Goal: Task Accomplishment & Management: Complete application form

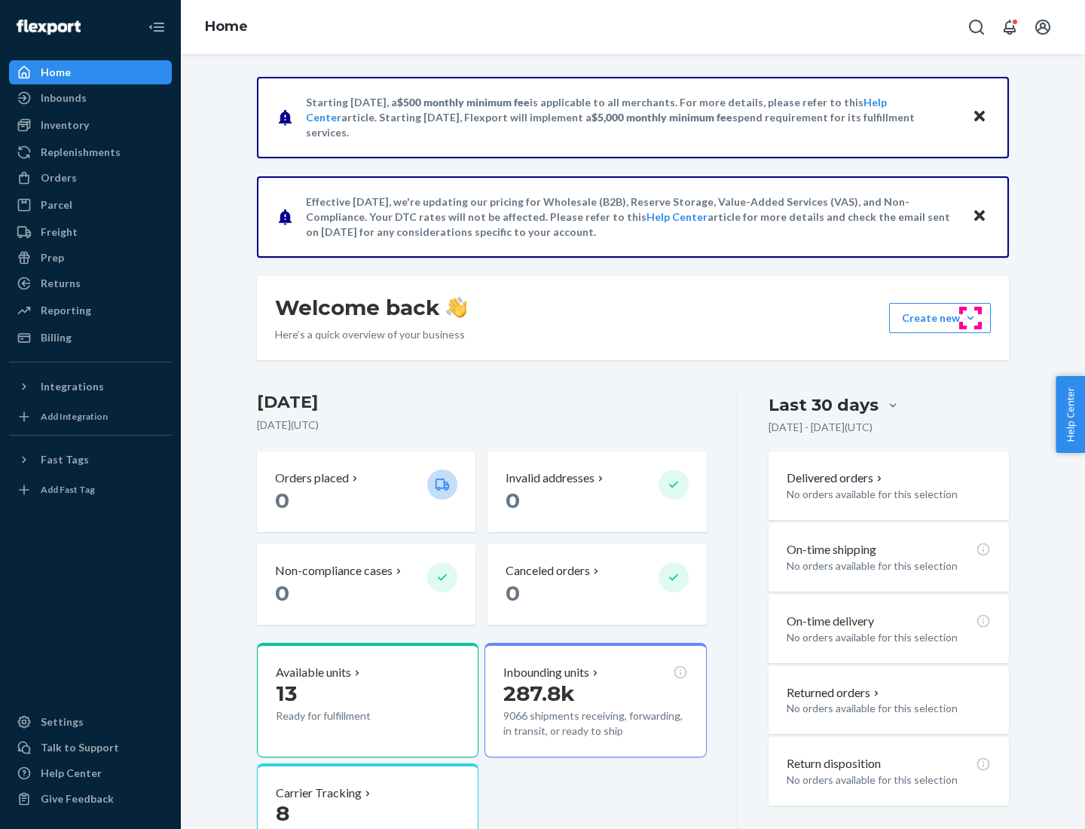
click at [971, 318] on button "Create new Create new inbound Create new order Create new product" at bounding box center [940, 318] width 102 height 30
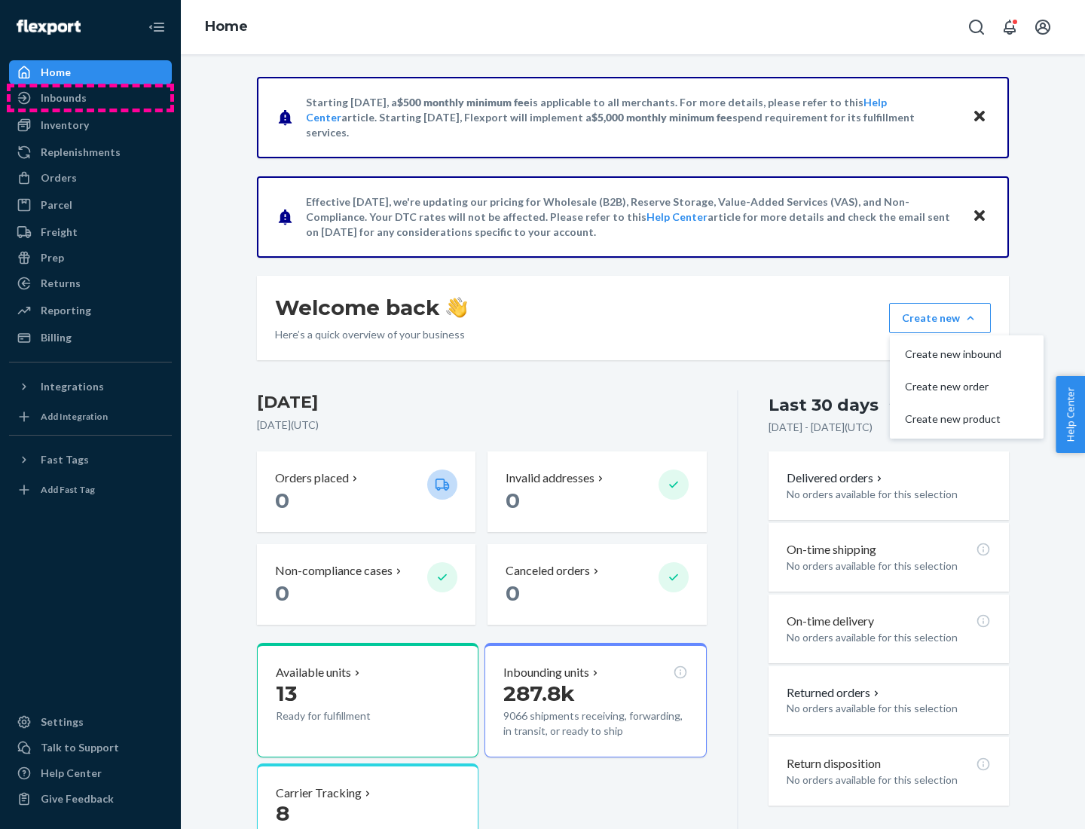
click at [90, 98] on div "Inbounds" at bounding box center [91, 97] width 160 height 21
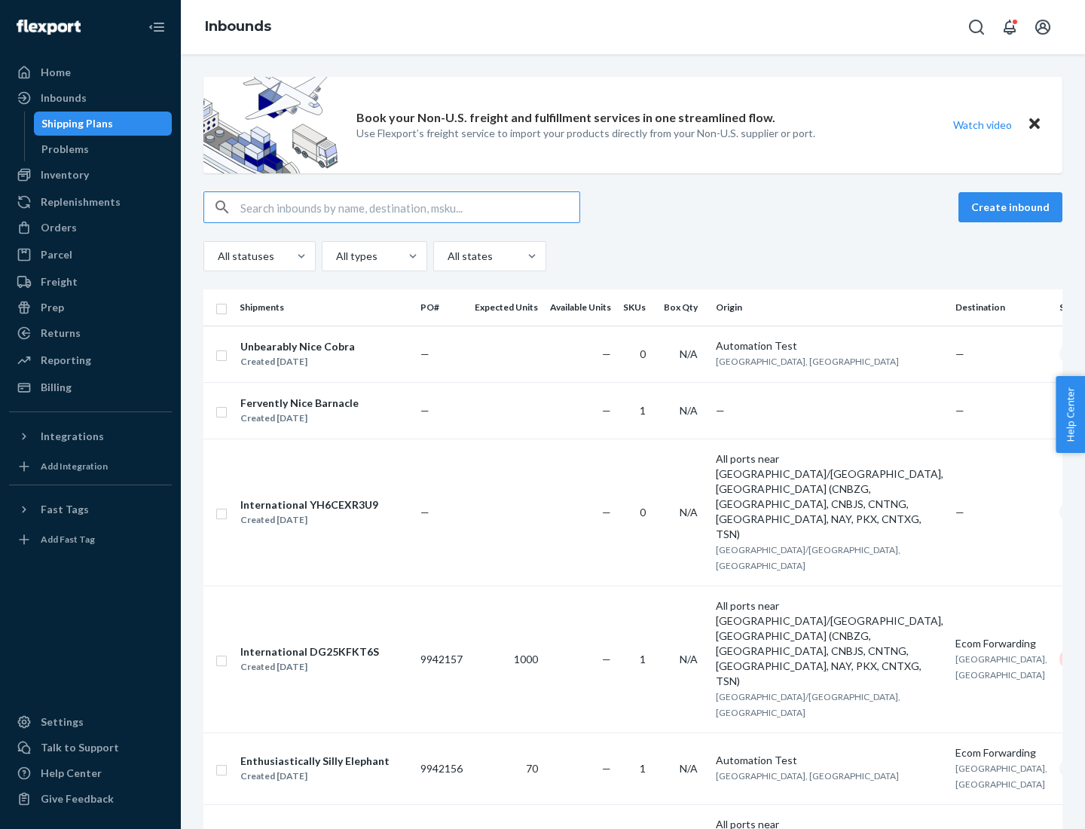
click at [1013, 207] on button "Create inbound" at bounding box center [1011, 207] width 104 height 30
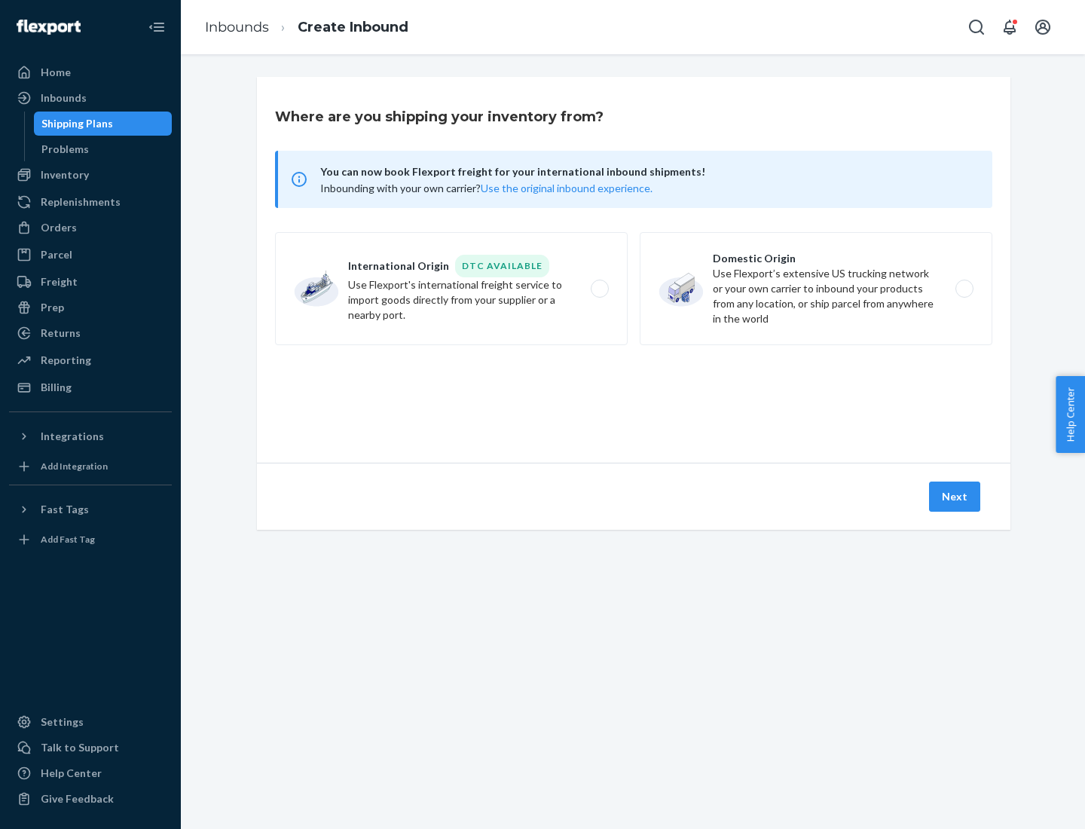
click at [816, 289] on label "Domestic Origin Use Flexport’s extensive US trucking network or your own carrie…" at bounding box center [816, 288] width 353 height 113
click at [964, 289] on input "Domestic Origin Use Flexport’s extensive US trucking network or your own carrie…" at bounding box center [969, 289] width 10 height 10
radio input "true"
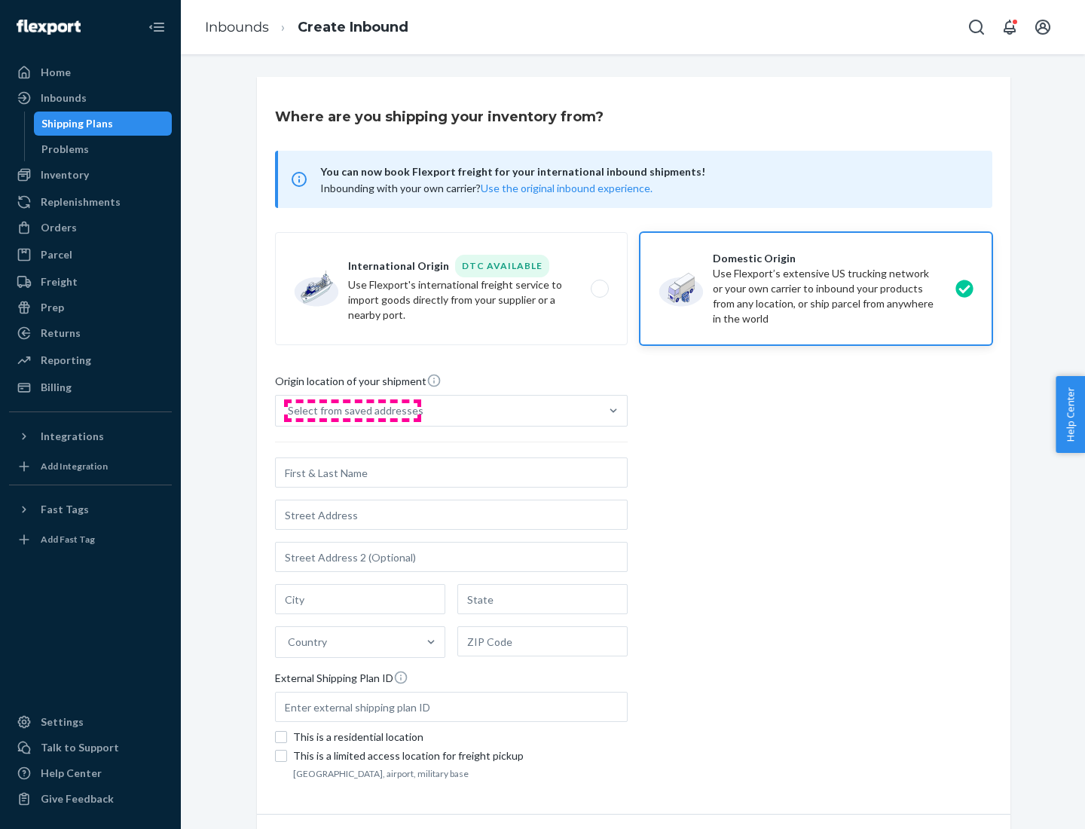
click at [352, 411] on div "Select from saved addresses" at bounding box center [356, 410] width 136 height 15
click at [289, 411] on input "Select from saved addresses" at bounding box center [289, 410] width 2 height 15
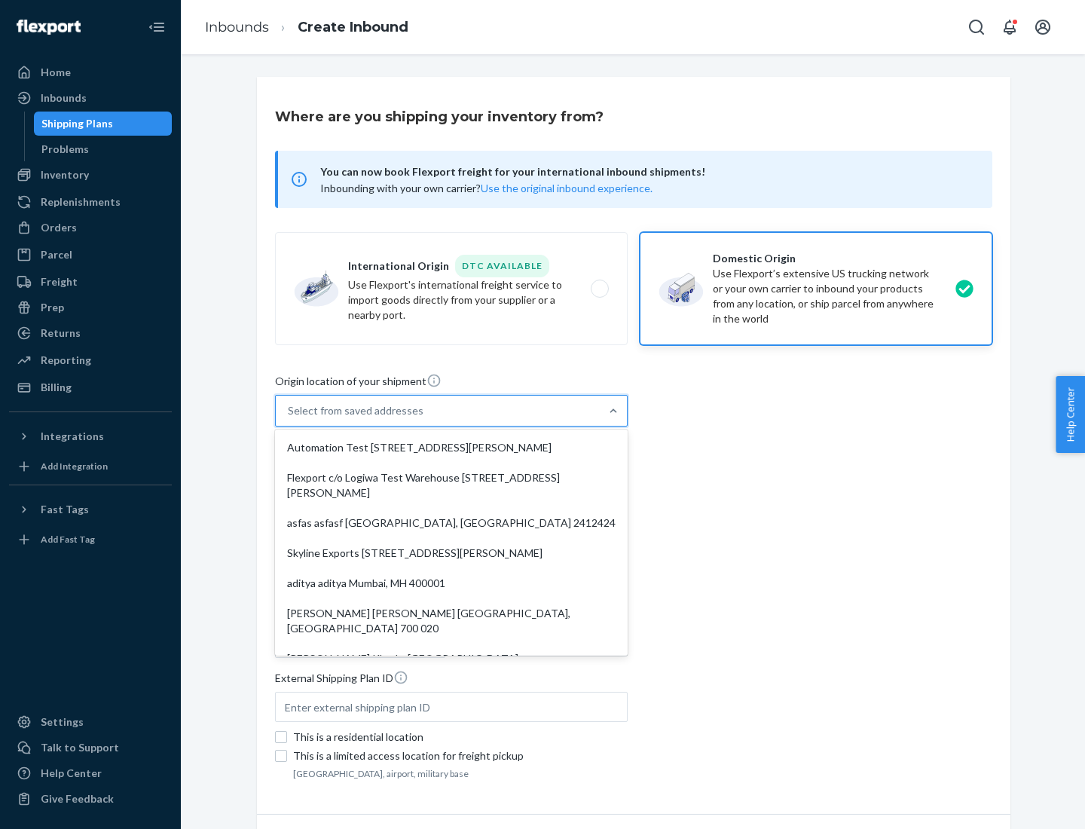
scroll to position [6, 0]
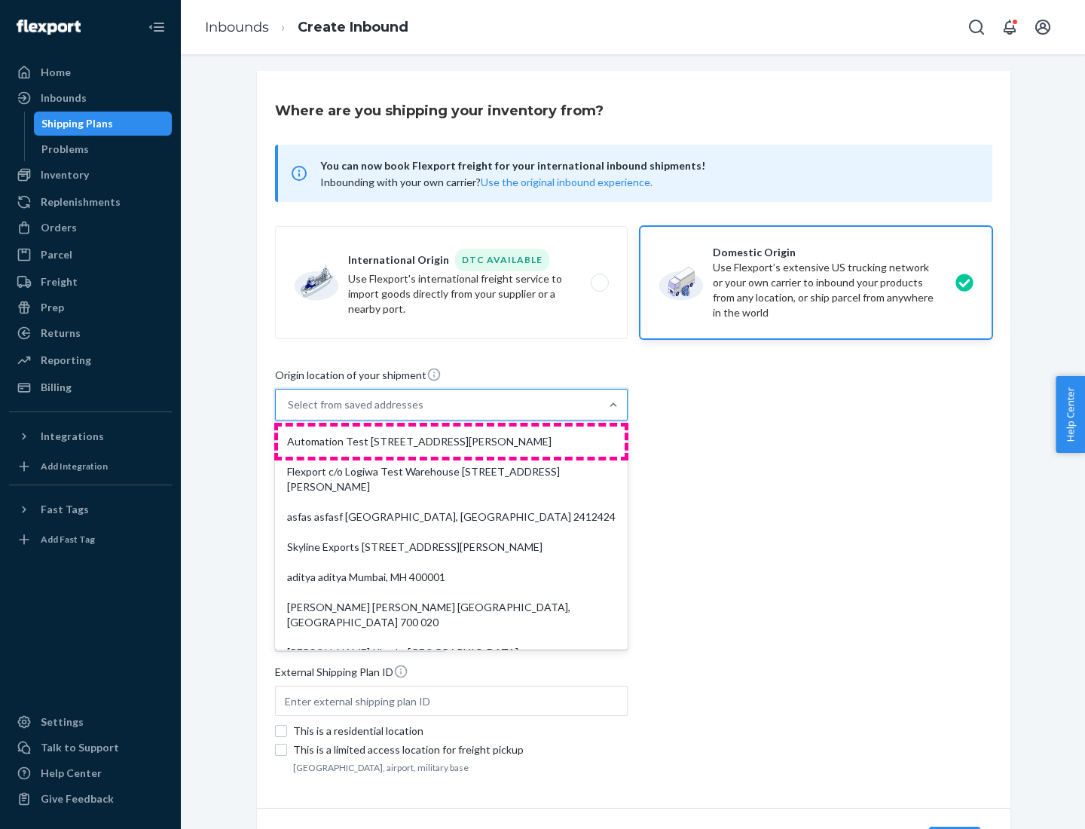
click at [452, 442] on div "Automation Test [STREET_ADDRESS][PERSON_NAME]" at bounding box center [451, 442] width 347 height 30
click at [289, 412] on input "option Automation Test [STREET_ADDRESS][PERSON_NAME]. 9 results available. Use …" at bounding box center [289, 404] width 2 height 15
type input "Automation Test"
type input "9th Floor"
type input "[GEOGRAPHIC_DATA]"
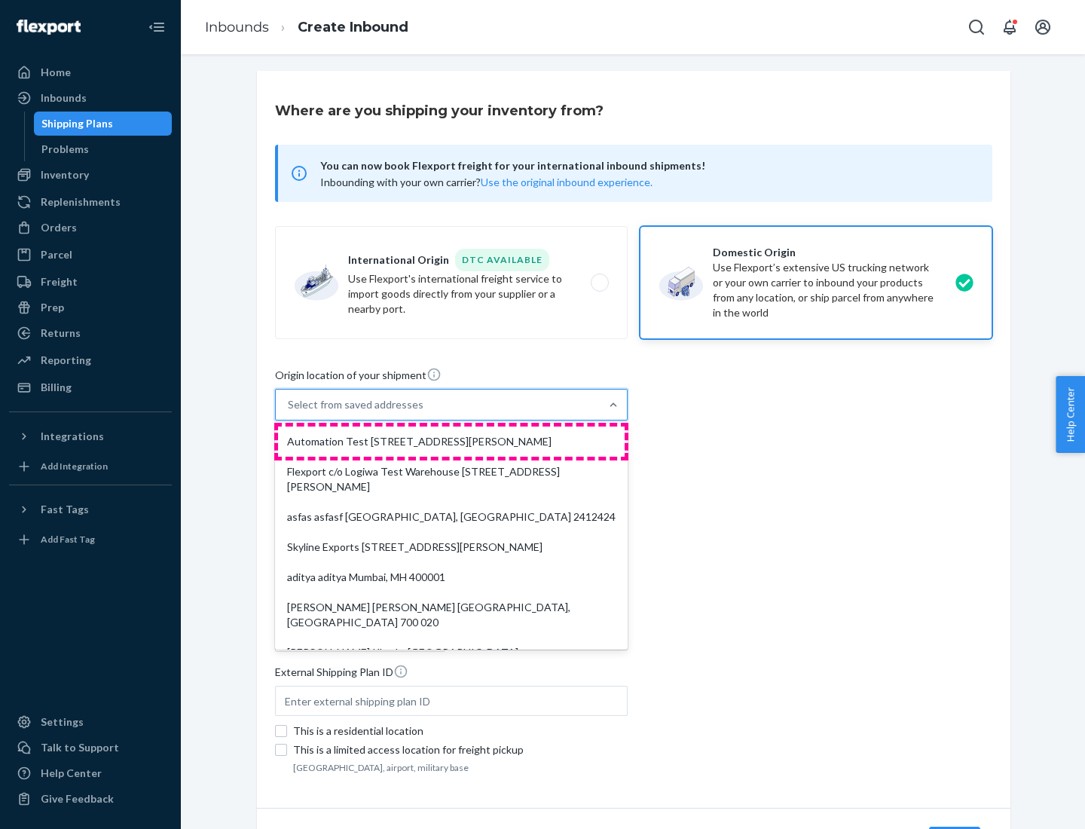
type input "CA"
type input "94104"
type input "[STREET_ADDRESS][PERSON_NAME]"
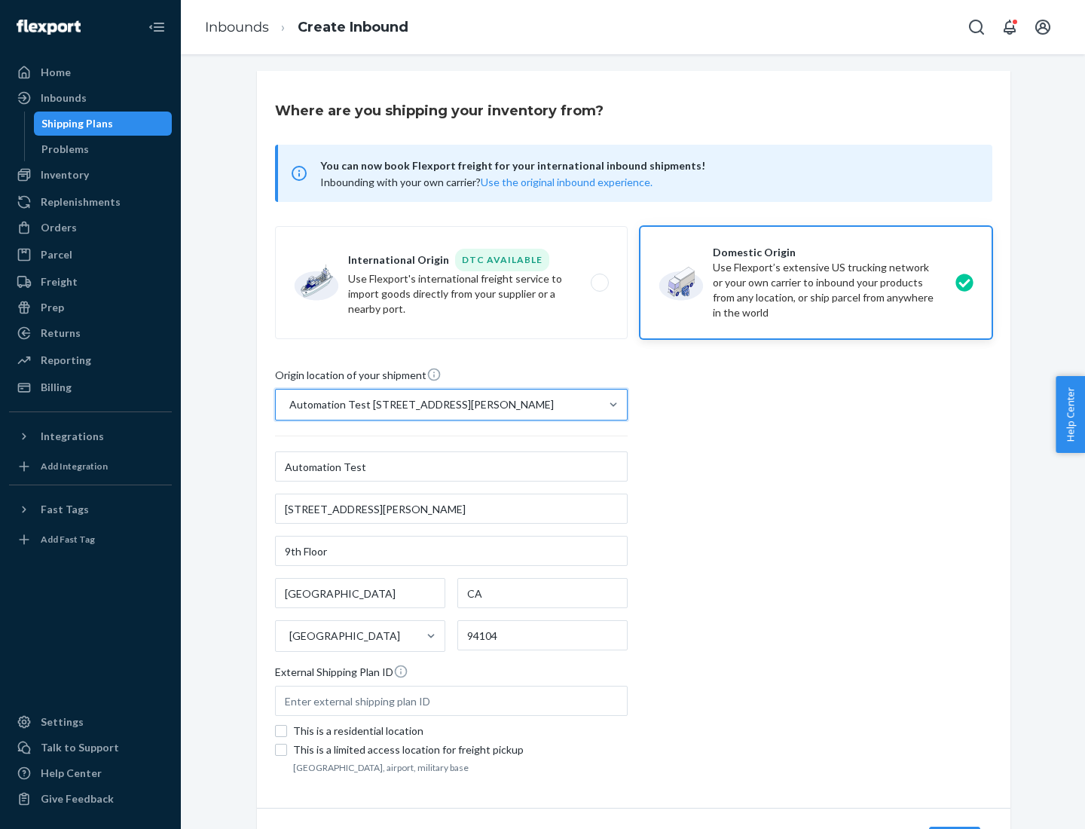
scroll to position [88, 0]
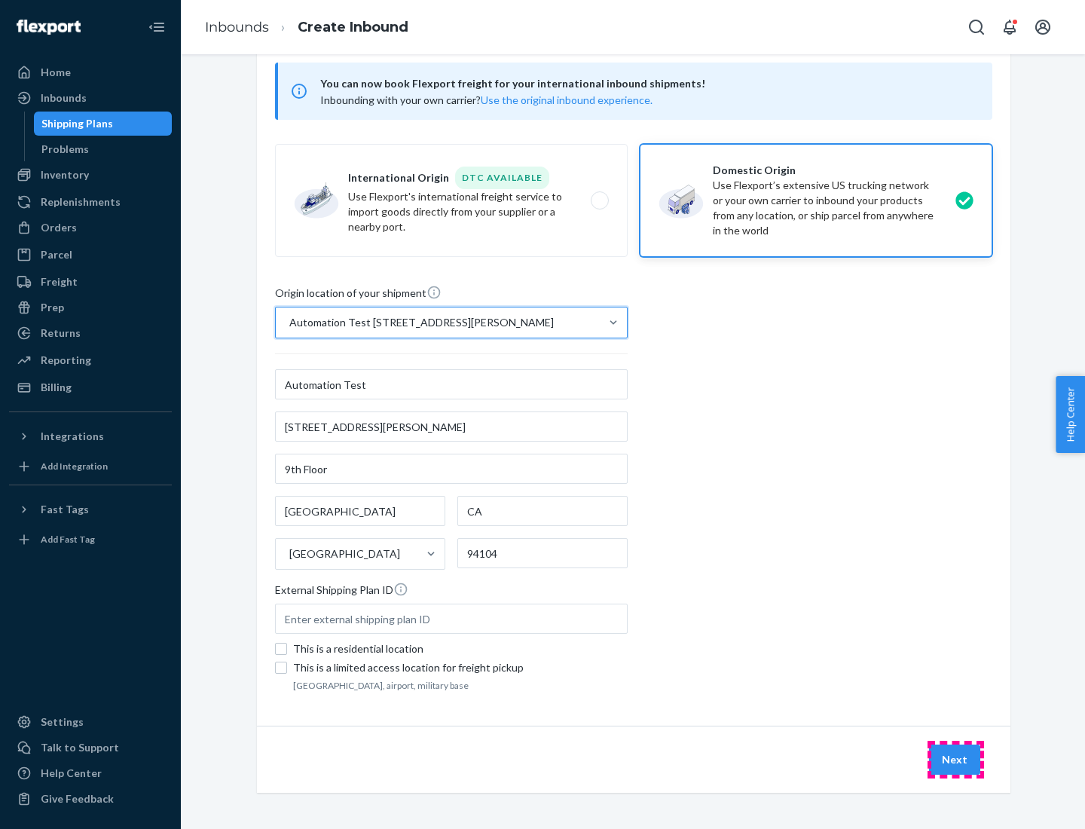
click at [956, 760] on button "Next" at bounding box center [954, 760] width 51 height 30
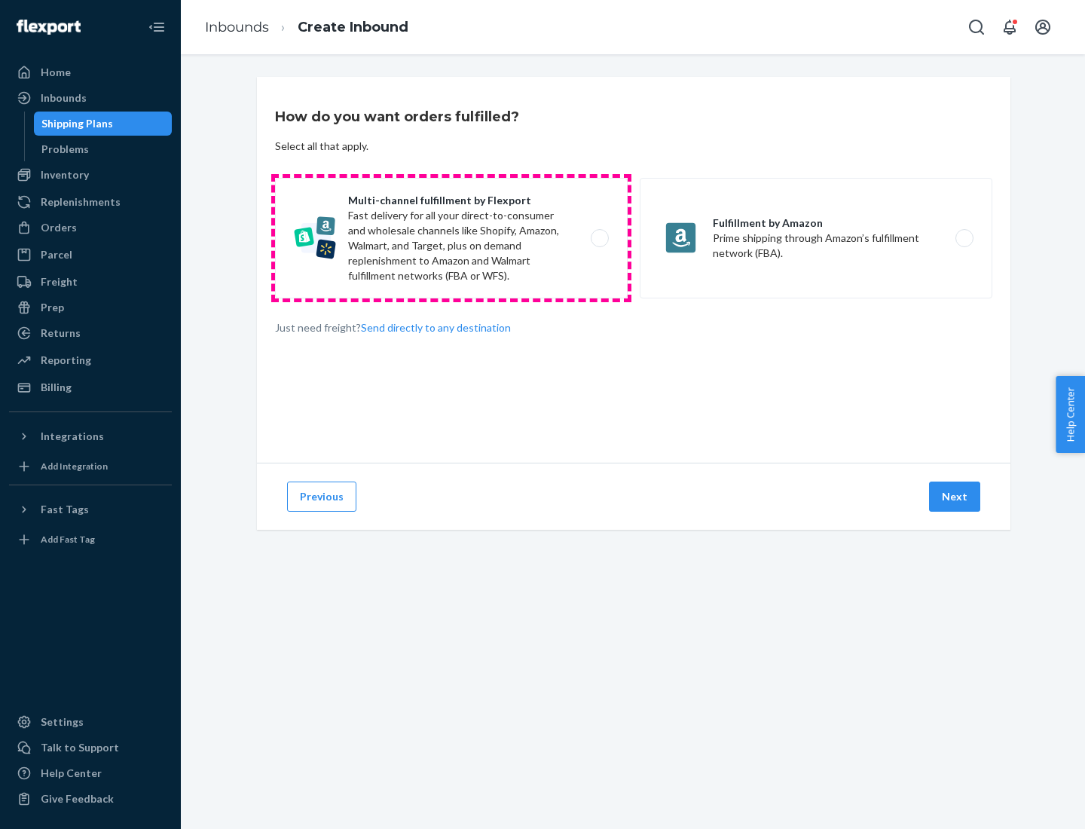
click at [452, 238] on label "Multi-channel fulfillment by Flexport Fast delivery for all your direct-to-cons…" at bounding box center [451, 238] width 353 height 121
click at [599, 238] on input "Multi-channel fulfillment by Flexport Fast delivery for all your direct-to-cons…" at bounding box center [604, 239] width 10 height 10
radio input "true"
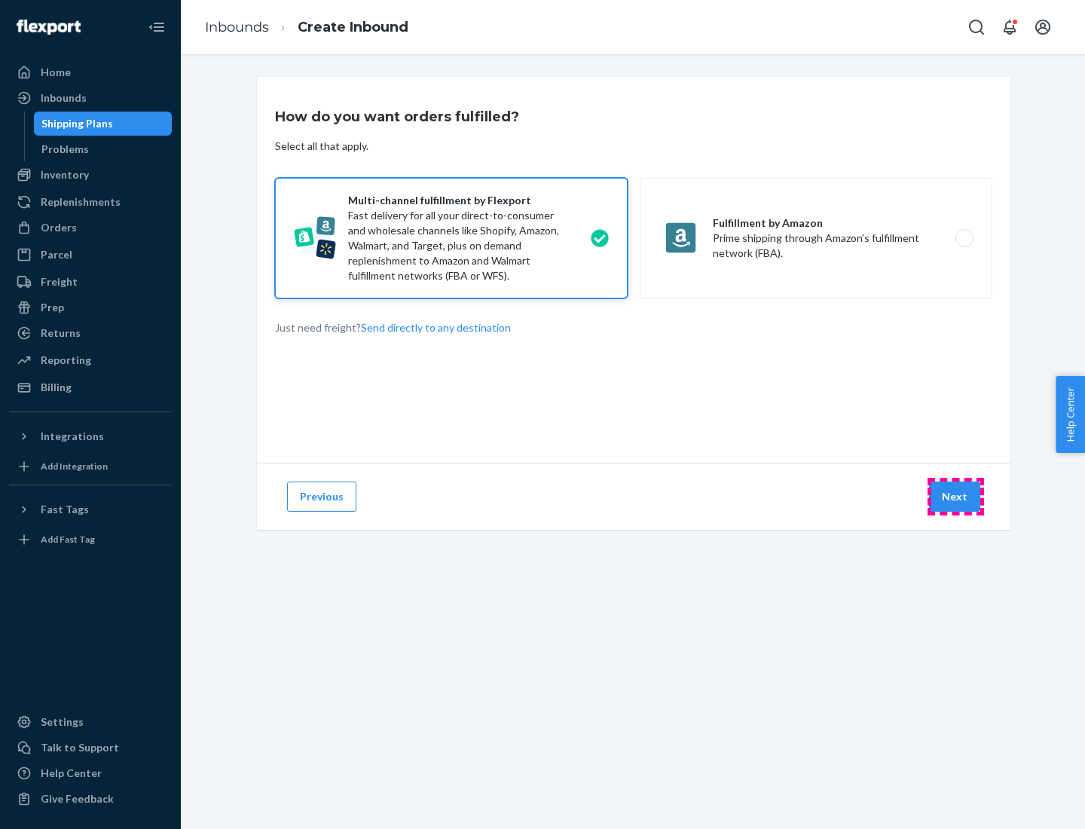
click at [956, 497] on button "Next" at bounding box center [954, 497] width 51 height 30
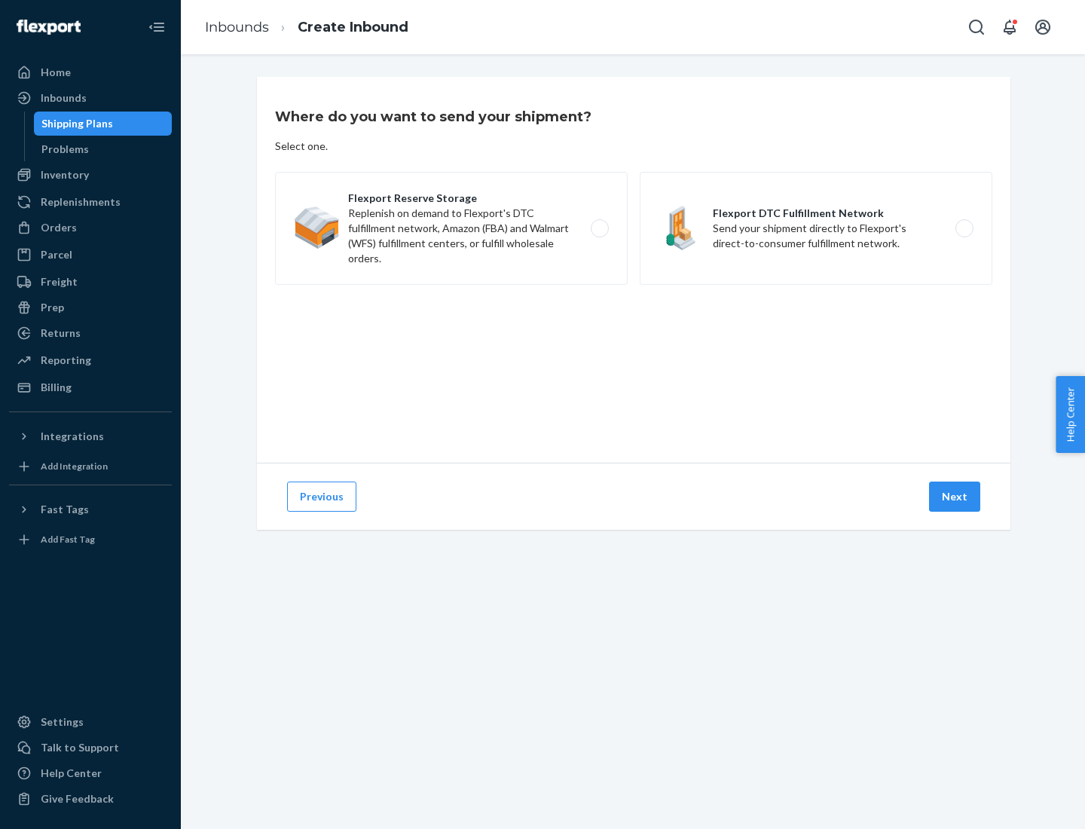
click at [816, 228] on label "Flexport DTC Fulfillment Network Send your shipment directly to Flexport's dire…" at bounding box center [816, 228] width 353 height 113
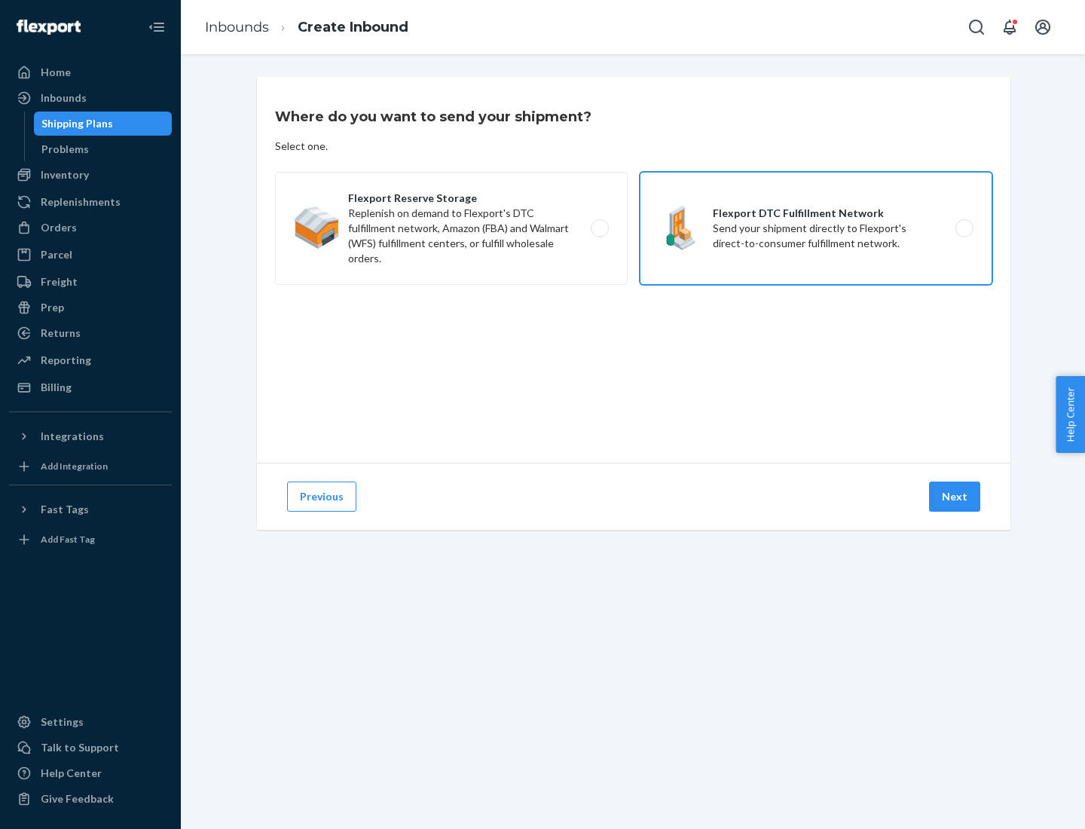
click at [964, 228] on input "Flexport DTC Fulfillment Network Send your shipment directly to Flexport's dire…" at bounding box center [969, 229] width 10 height 10
radio input "true"
click at [956, 497] on button "Next" at bounding box center [954, 497] width 51 height 30
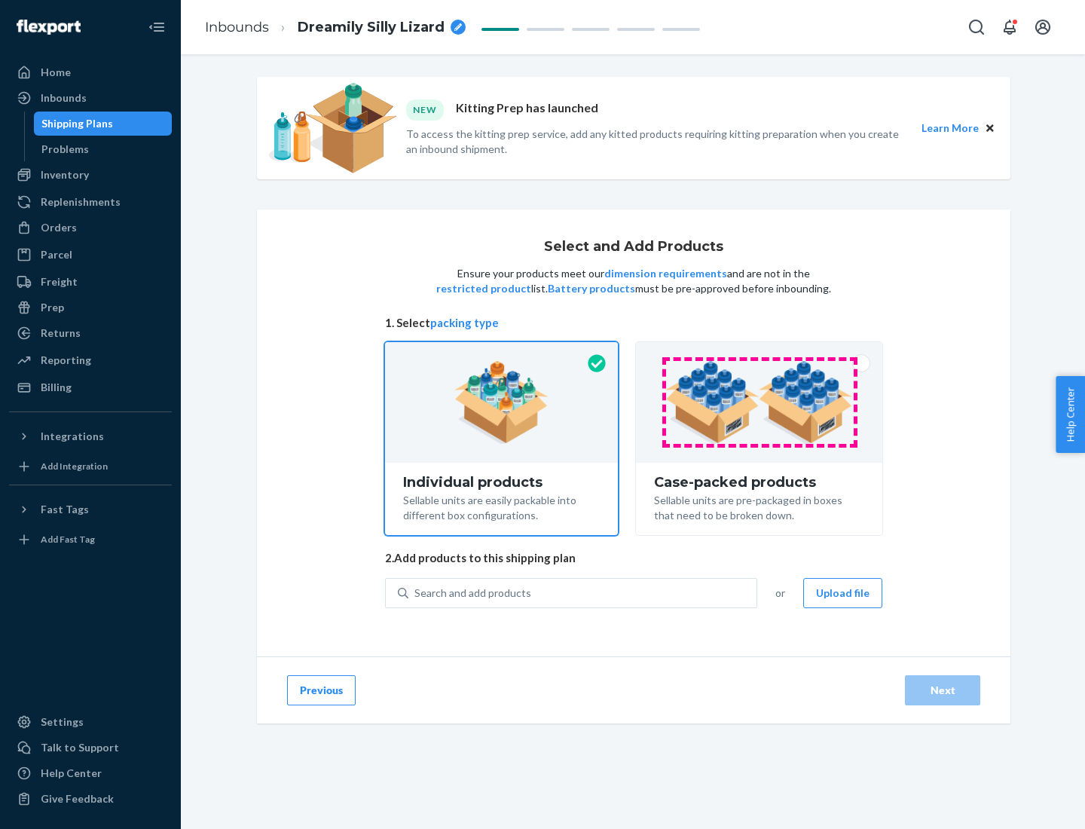
click at [760, 403] on img at bounding box center [760, 402] width 188 height 83
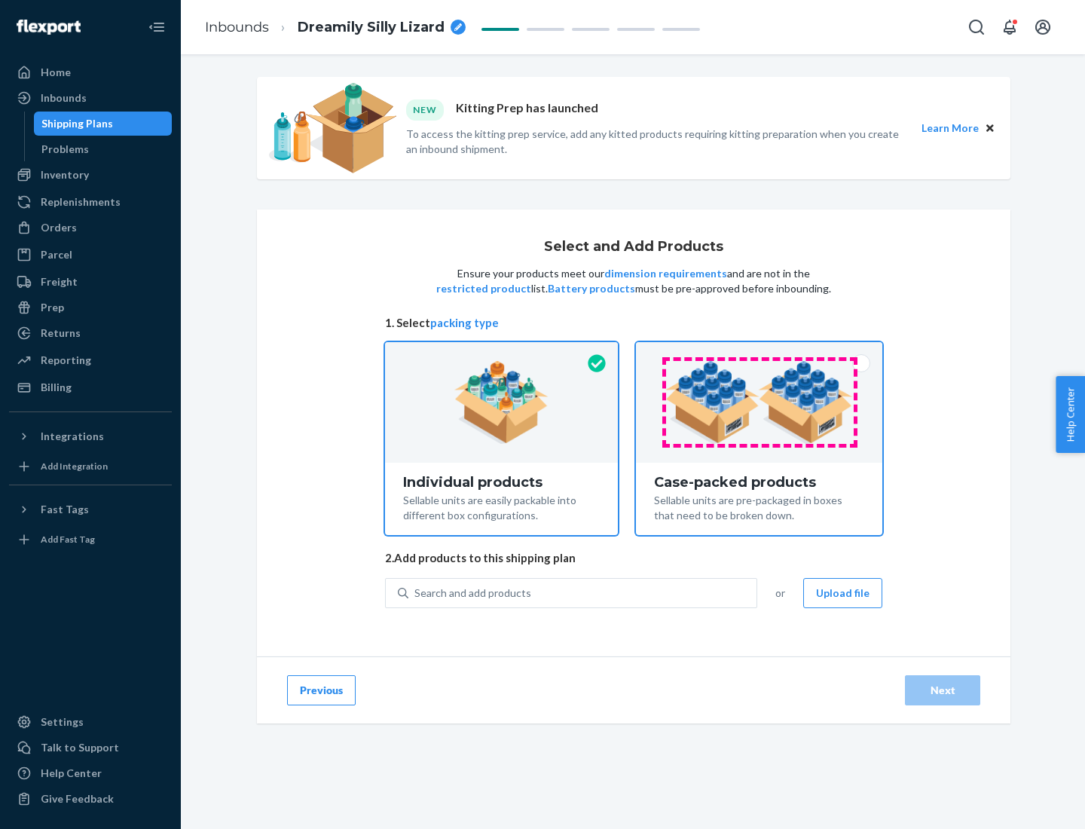
click at [760, 352] on input "Case-packed products Sellable units are pre-packaged in boxes that need to be b…" at bounding box center [760, 347] width 10 height 10
radio input "true"
radio input "false"
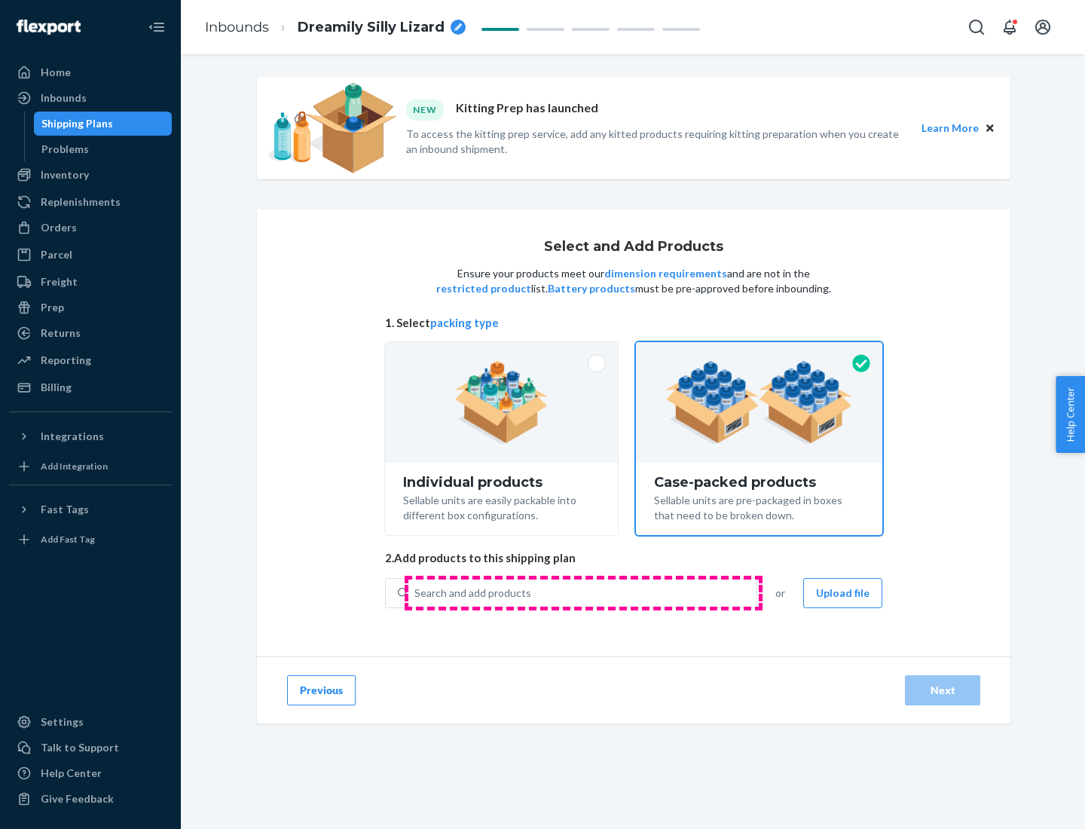
click at [583, 592] on div "Search and add products" at bounding box center [583, 593] width 348 height 27
click at [416, 592] on input "Search and add products" at bounding box center [416, 593] width 2 height 15
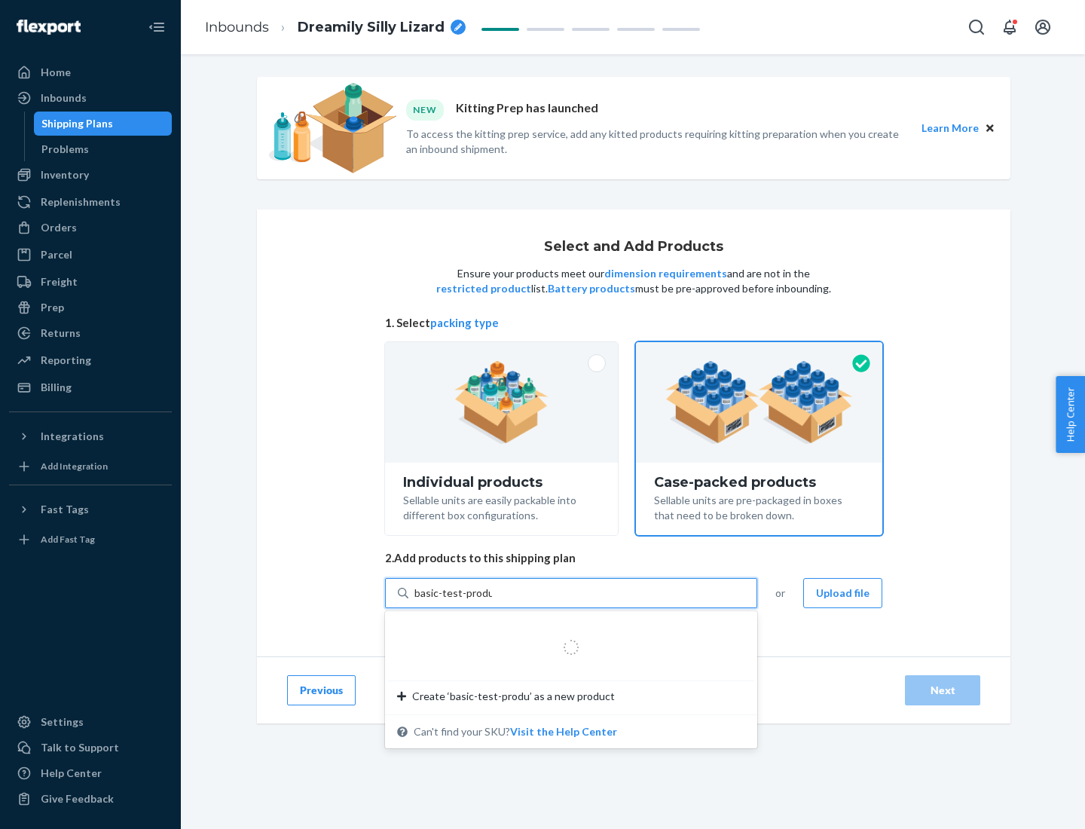
type input "basic-test-product-1"
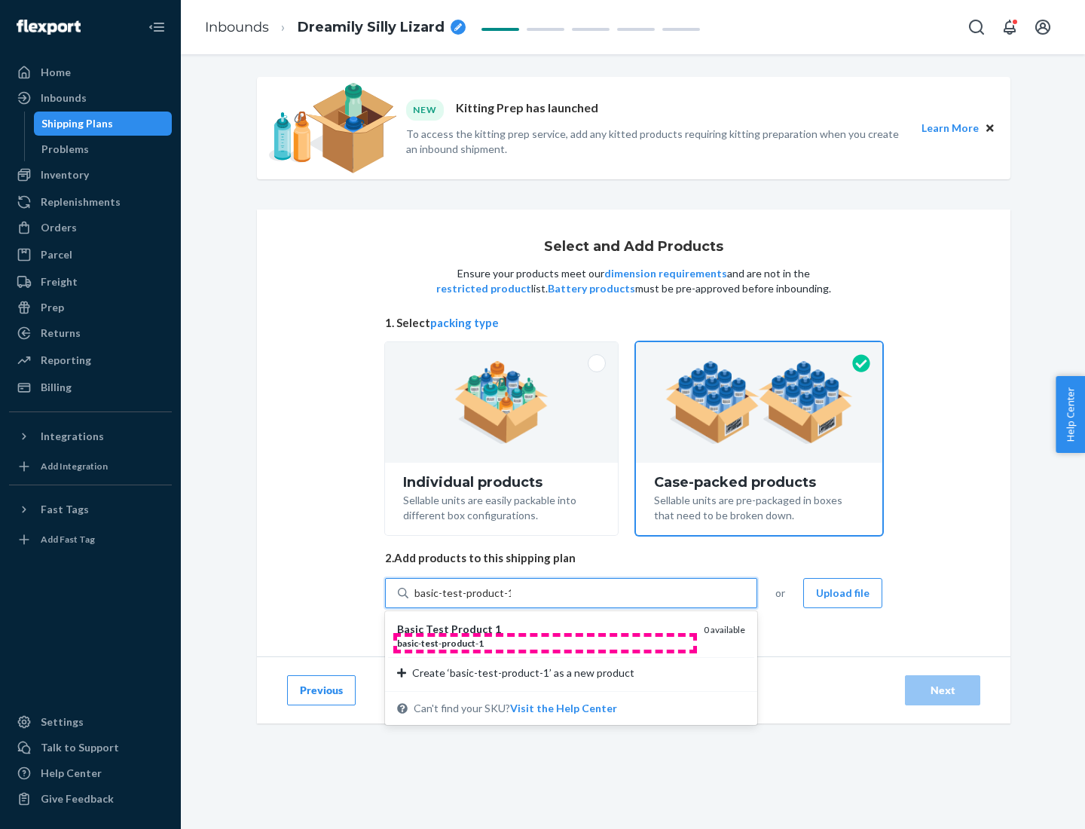
click at [545, 643] on div "basic - test - product - 1" at bounding box center [544, 643] width 295 height 13
click at [511, 601] on input "basic-test-product-1" at bounding box center [463, 593] width 96 height 15
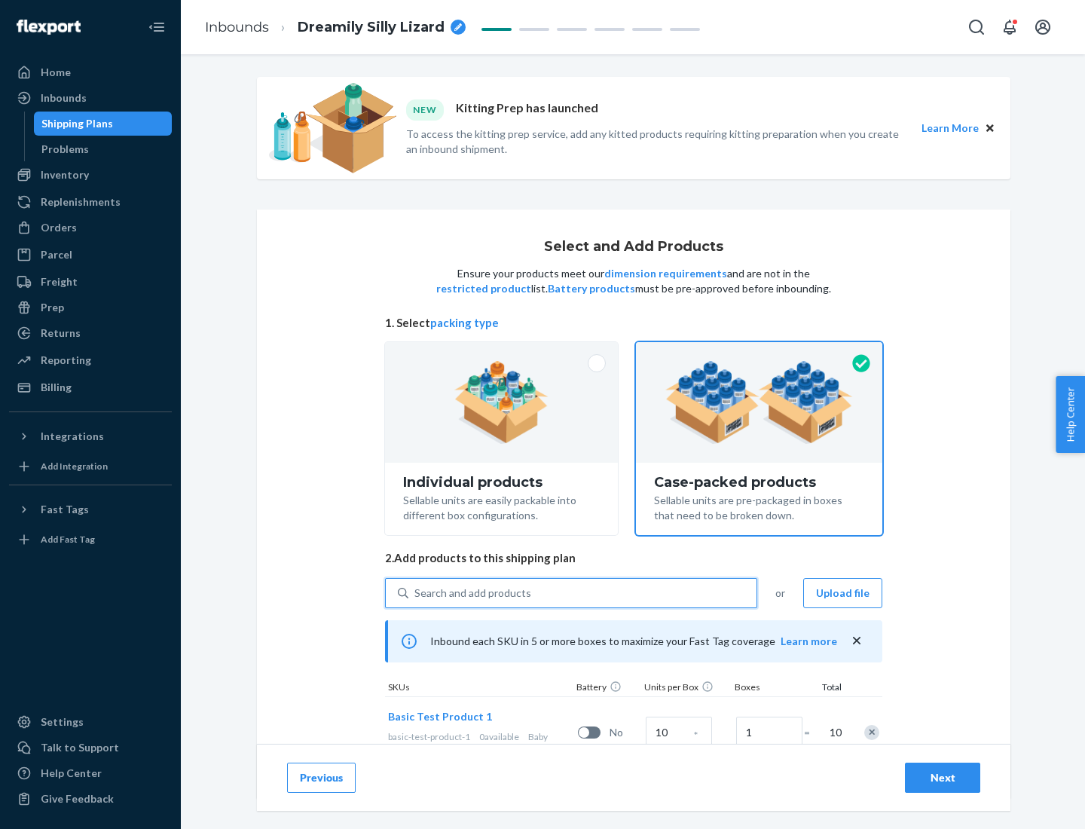
scroll to position [54, 0]
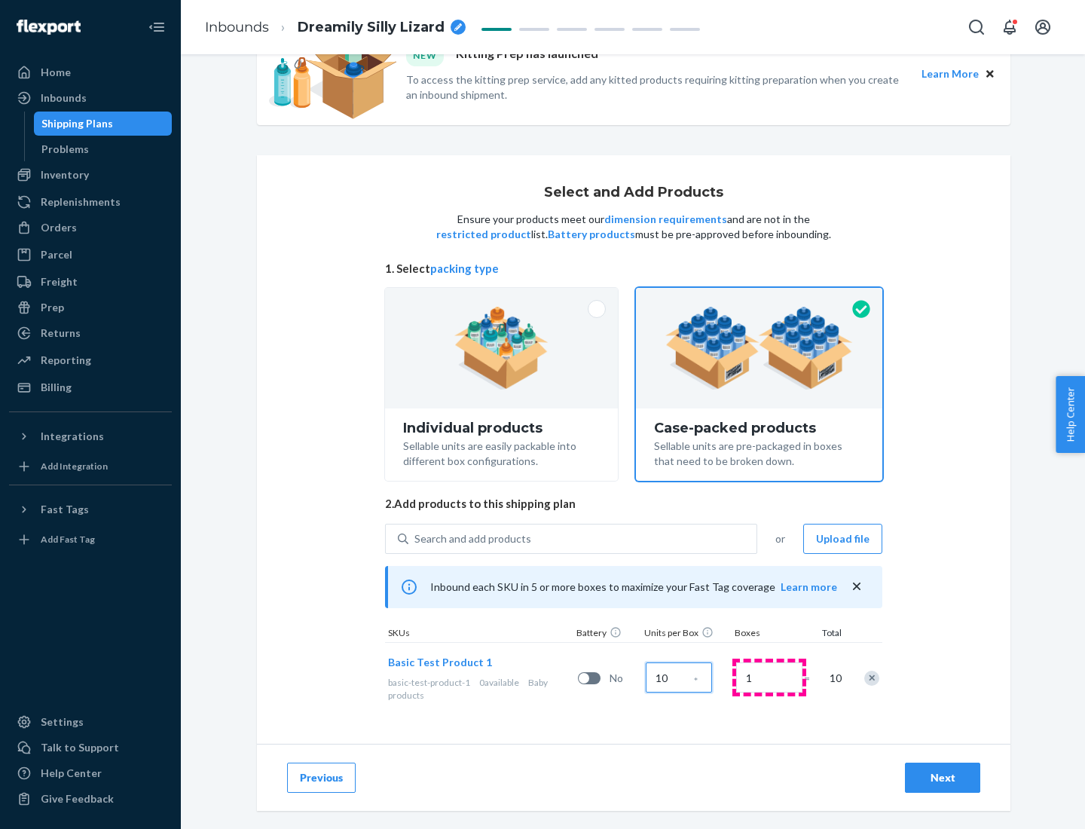
type input "10"
type input "7"
click at [943, 778] on div "Next" at bounding box center [943, 777] width 50 height 15
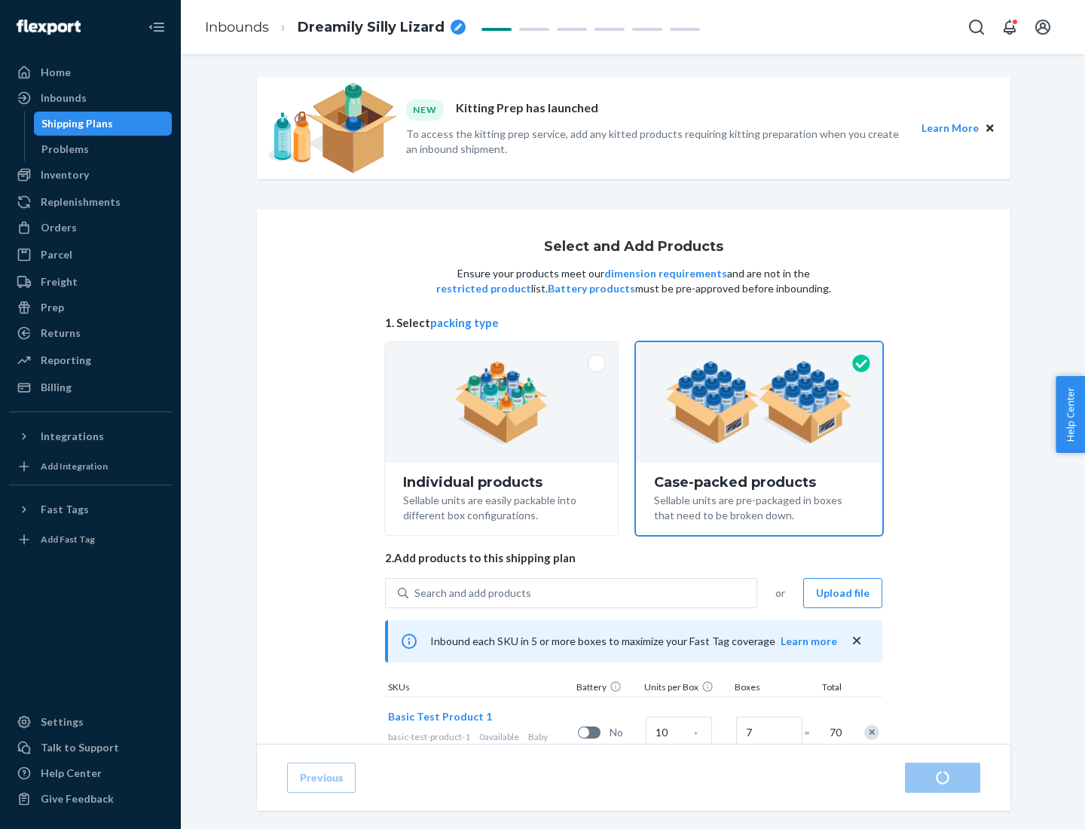
radio input "true"
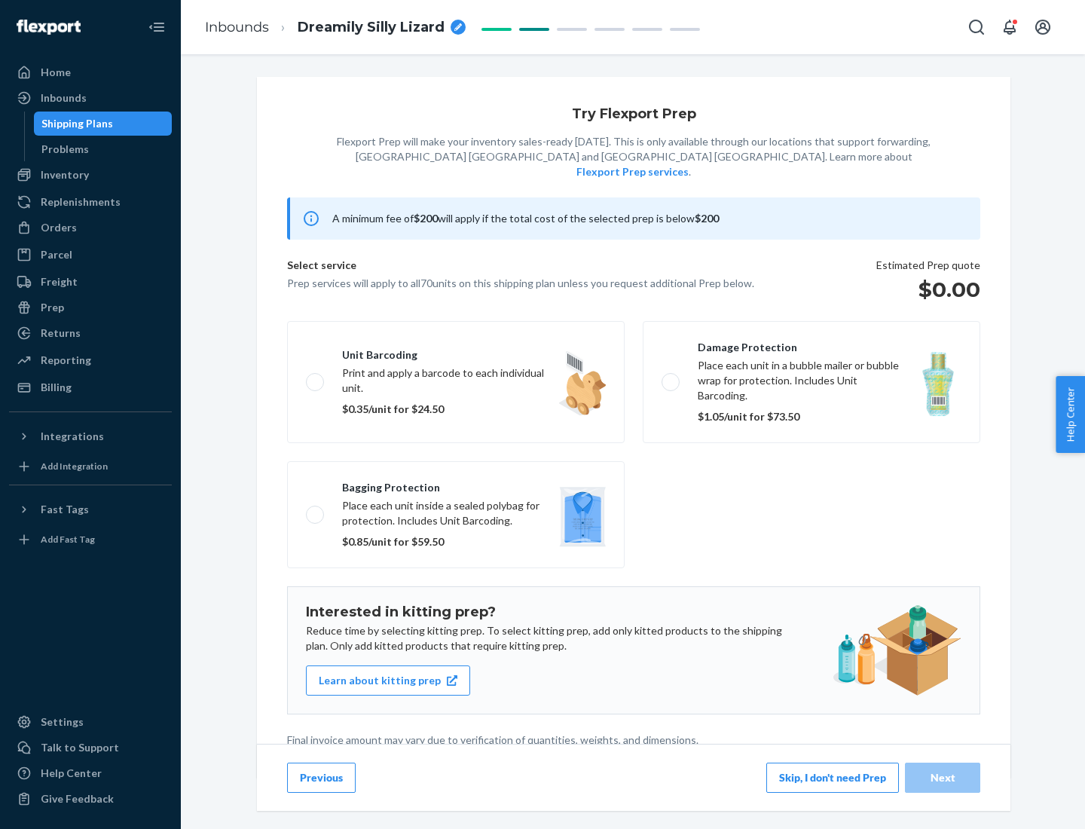
scroll to position [4, 0]
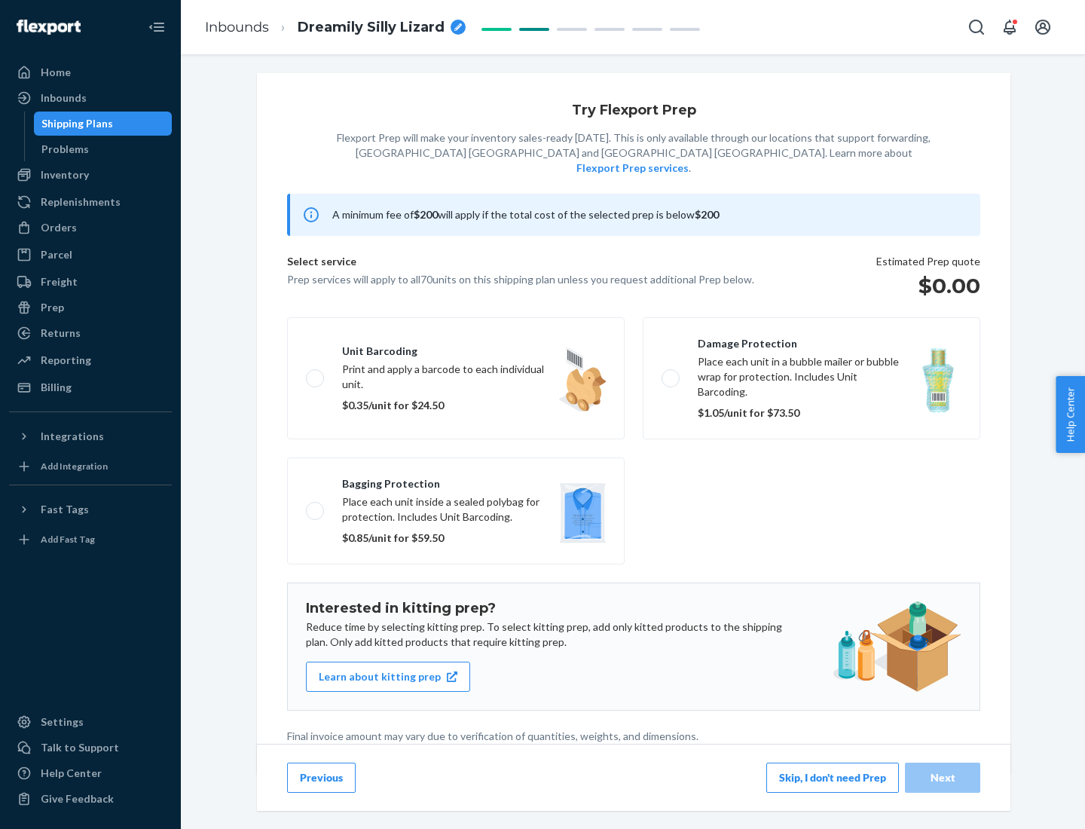
click at [456, 480] on label "Bagging protection Place each unit inside a sealed polybag for protection. Incl…" at bounding box center [456, 511] width 338 height 107
click at [316, 506] on input "Bagging protection Place each unit inside a sealed polybag for protection. Incl…" at bounding box center [311, 511] width 10 height 10
checkbox input "true"
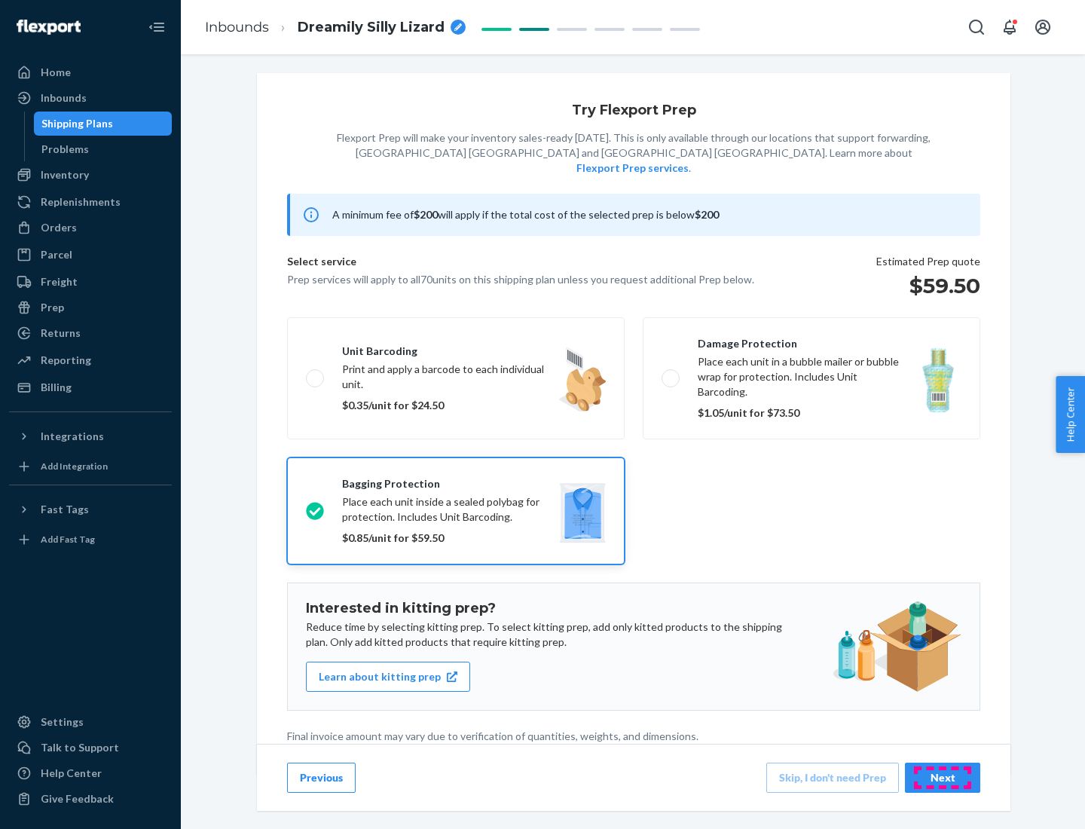
click at [943, 777] on div "Next" at bounding box center [943, 777] width 50 height 15
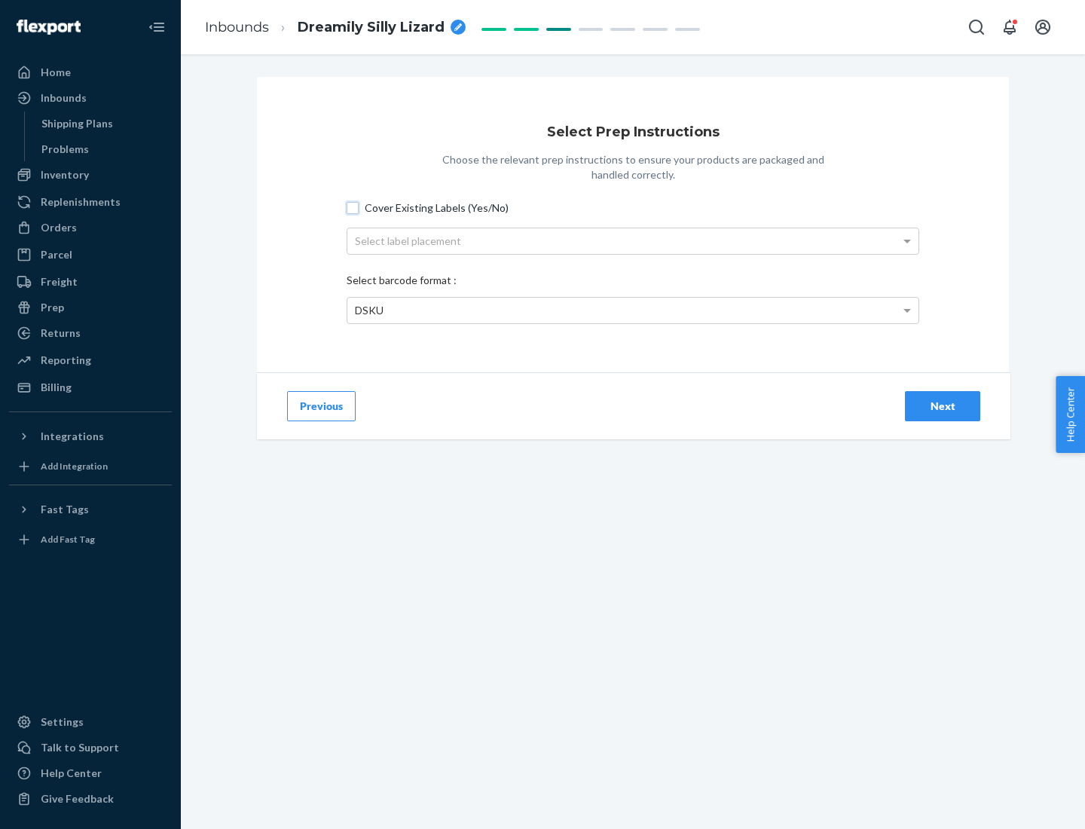
click at [353, 207] on input "Cover Existing Labels (Yes/No)" at bounding box center [353, 208] width 12 height 12
checkbox input "true"
click at [633, 240] on div "Select label placement" at bounding box center [632, 241] width 571 height 26
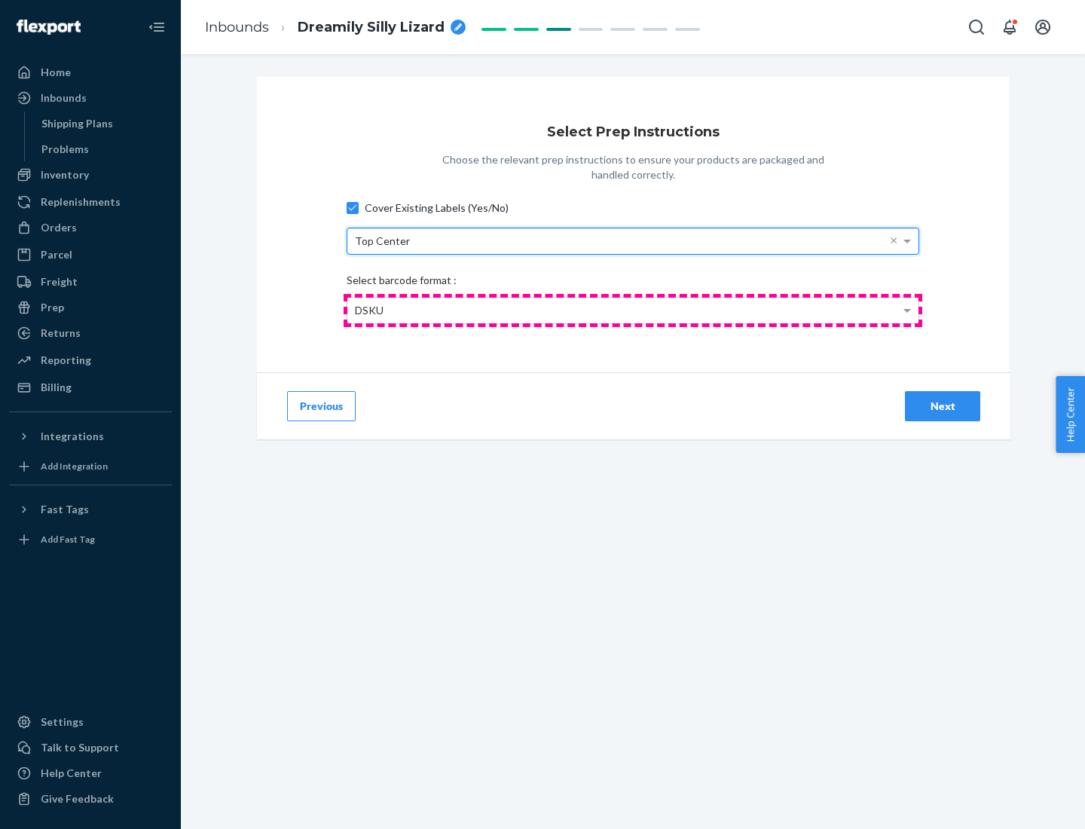
click at [633, 310] on div "DSKU" at bounding box center [632, 311] width 571 height 26
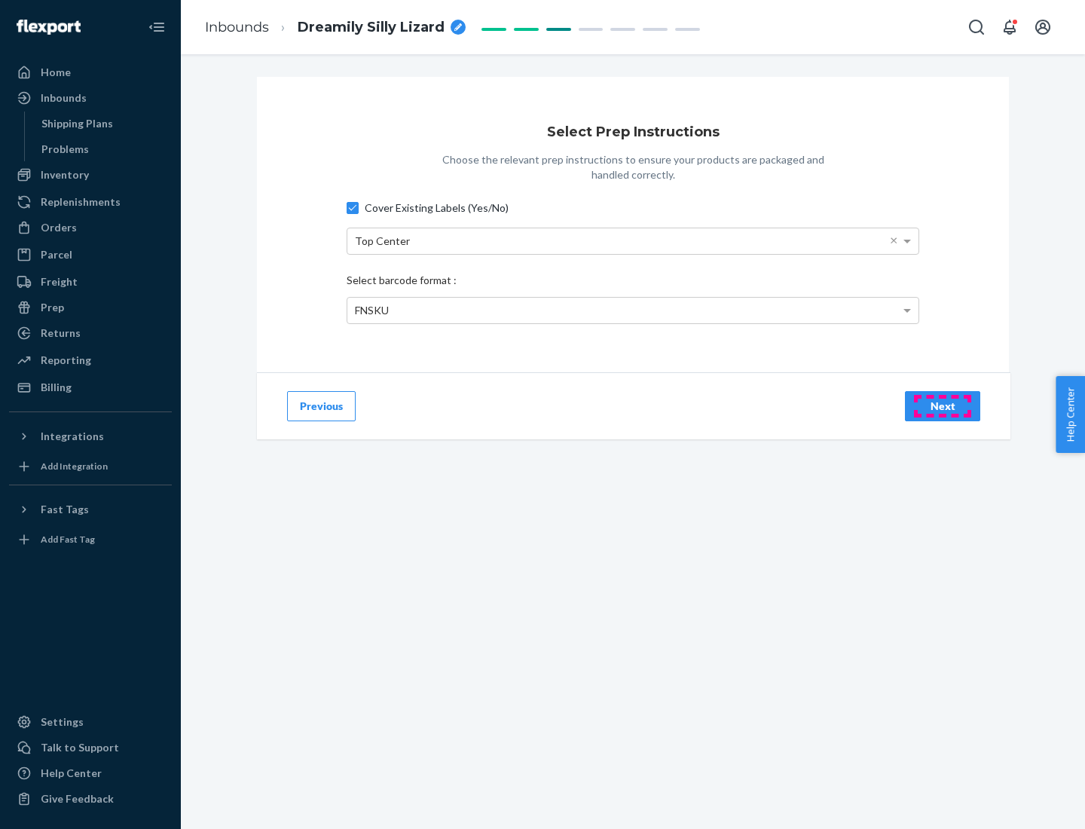
click at [943, 406] on div "Next" at bounding box center [943, 406] width 50 height 15
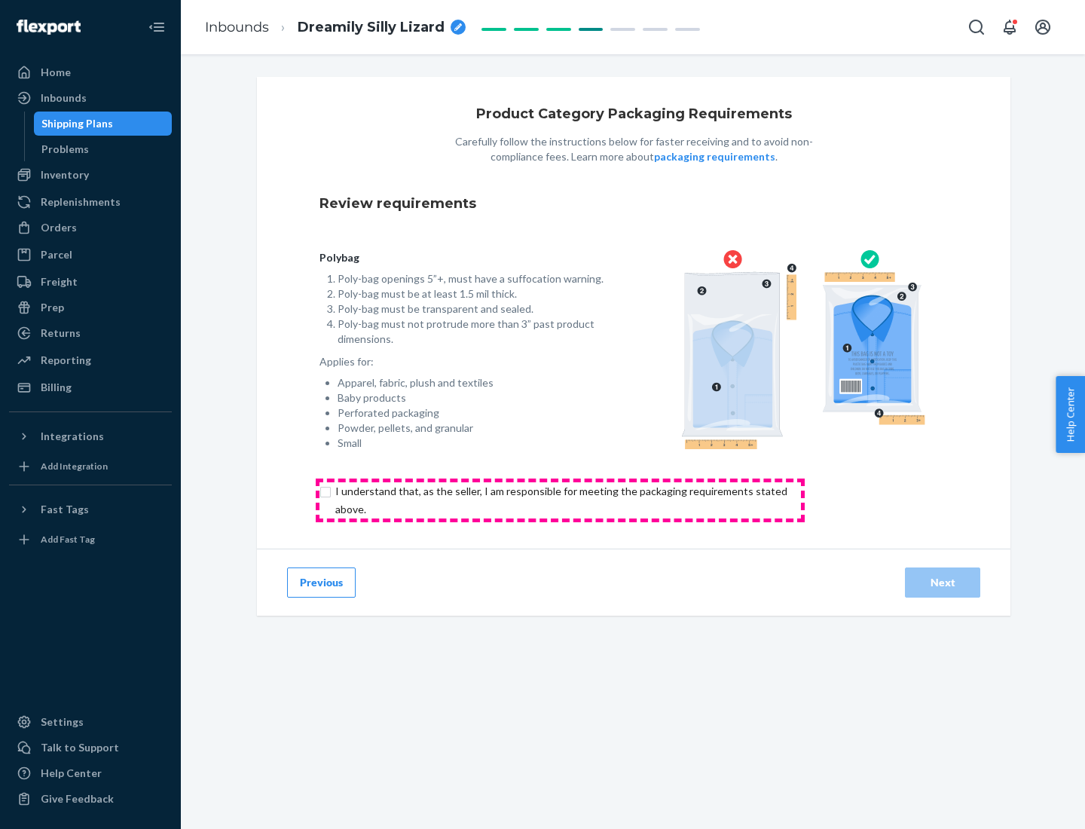
click at [560, 500] on input "checkbox" at bounding box center [570, 500] width 501 height 36
checkbox input "true"
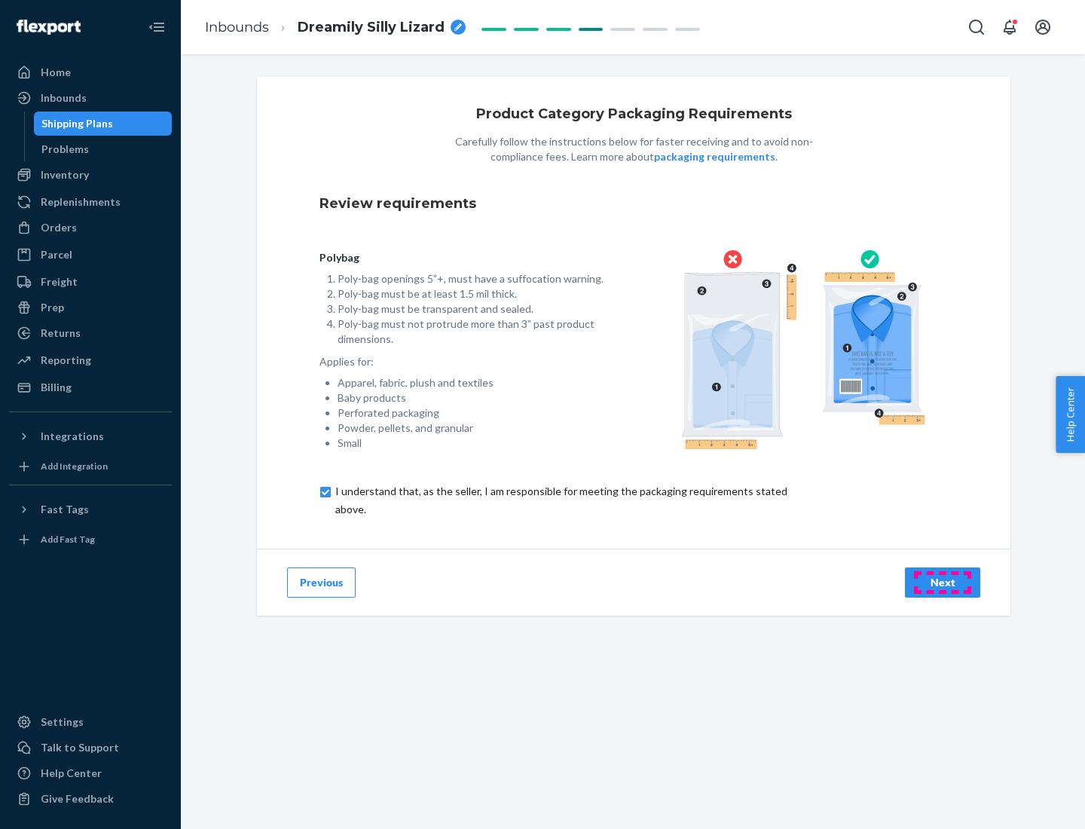
click at [943, 582] on div "Next" at bounding box center [943, 582] width 50 height 15
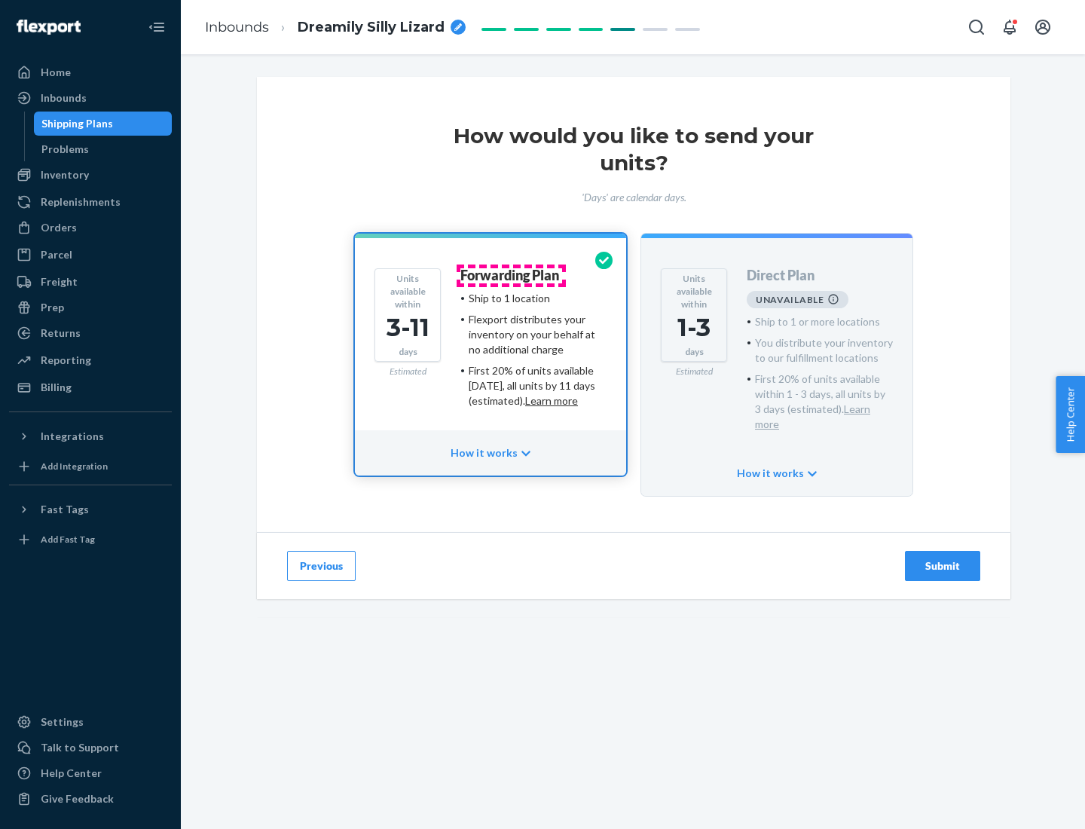
click at [511, 275] on h4 "Forwarding Plan" at bounding box center [510, 275] width 99 height 15
click at [943, 559] on div "Submit" at bounding box center [943, 566] width 50 height 15
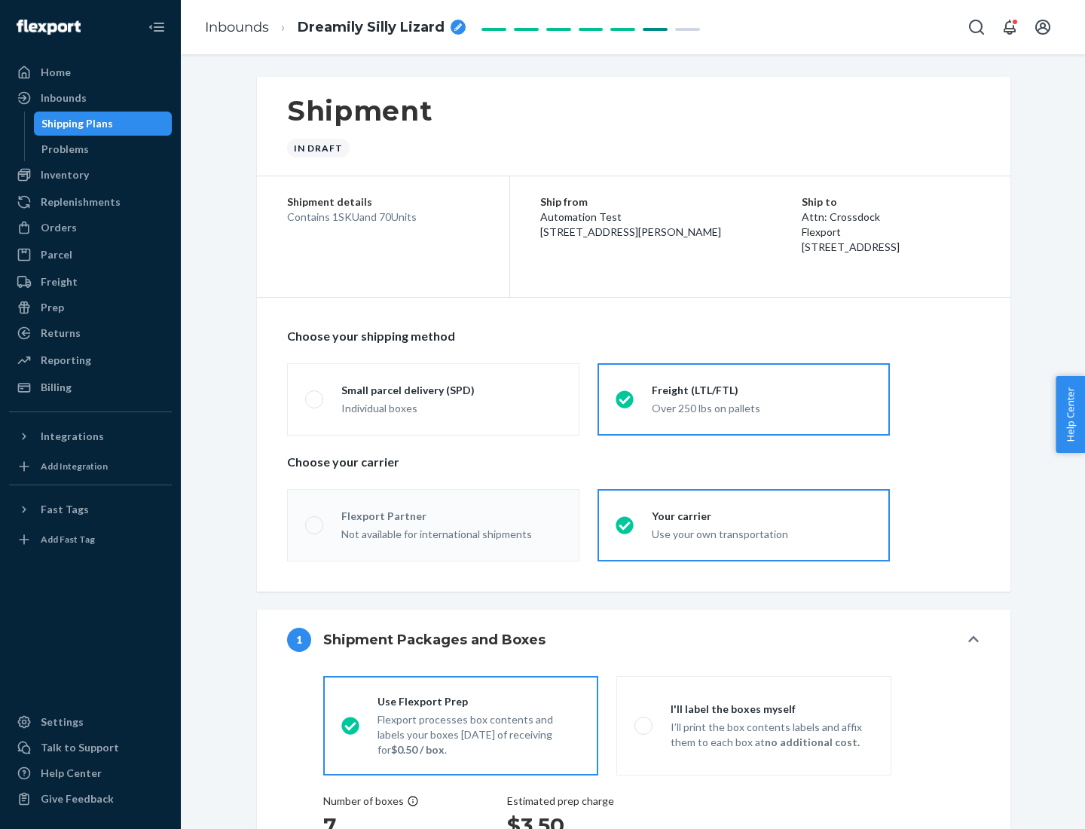
radio input "true"
radio input "false"
radio input "true"
radio input "false"
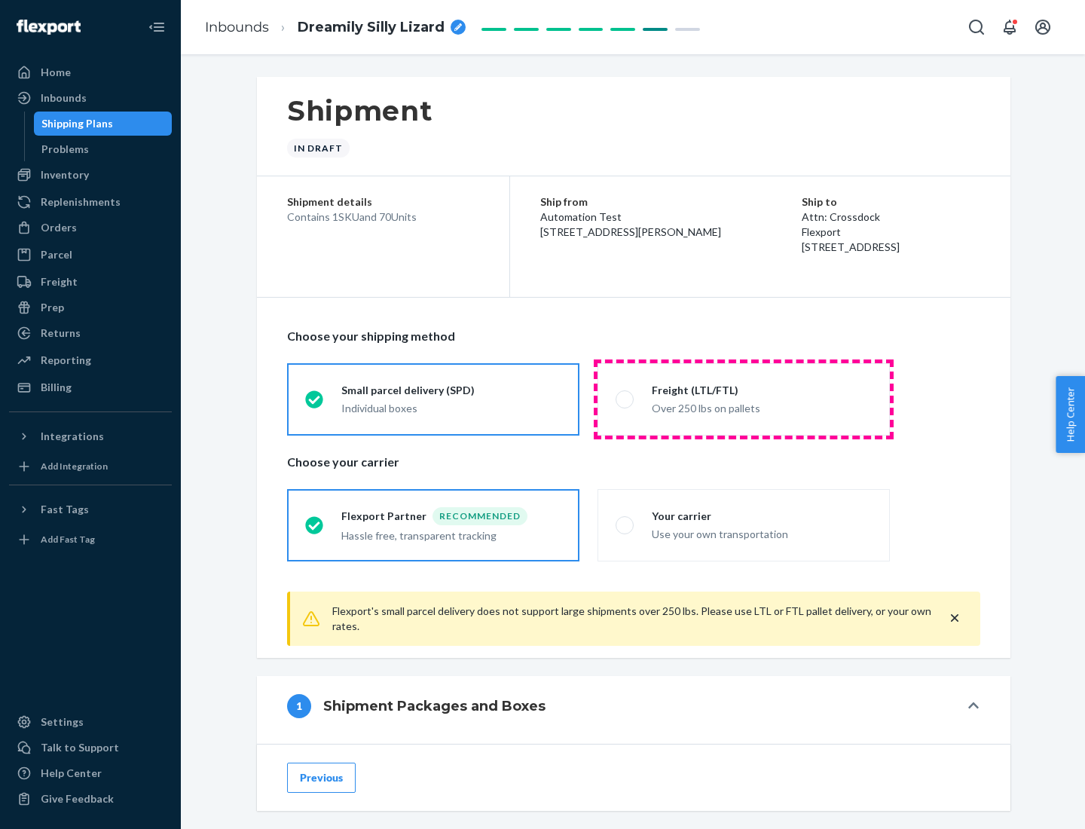
click at [744, 399] on div "Over 250 lbs on pallets" at bounding box center [762, 407] width 220 height 18
click at [626, 399] on input "Freight (LTL/FTL) Over 250 lbs on pallets" at bounding box center [621, 399] width 10 height 10
radio input "true"
radio input "false"
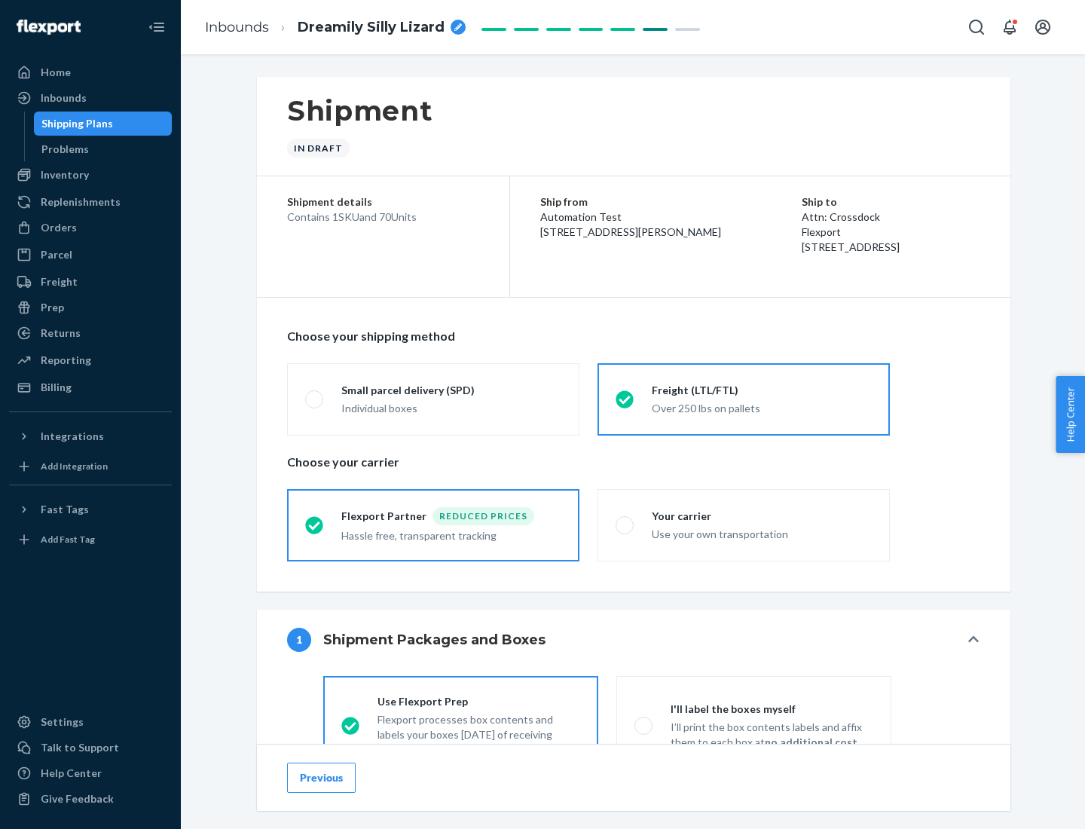
scroll to position [84, 0]
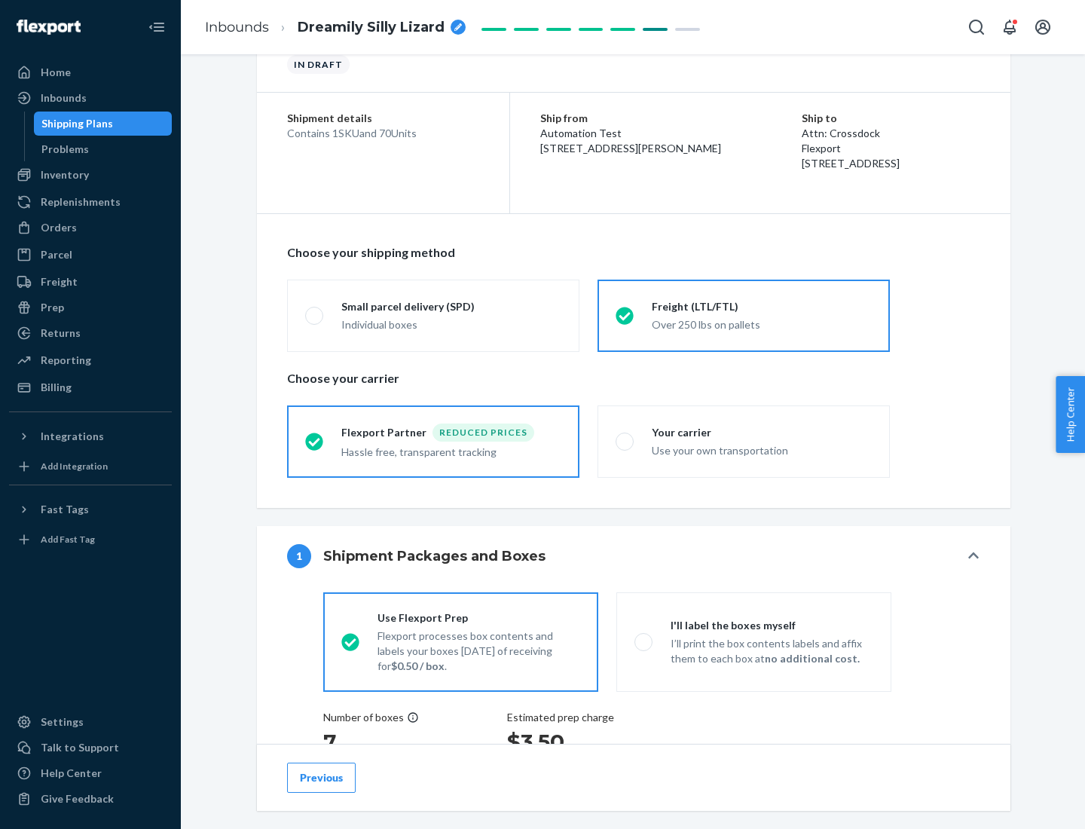
click at [744, 441] on div "Use your own transportation" at bounding box center [762, 449] width 220 height 18
click at [626, 441] on input "Your carrier Use your own transportation" at bounding box center [621, 441] width 10 height 10
radio input "true"
radio input "false"
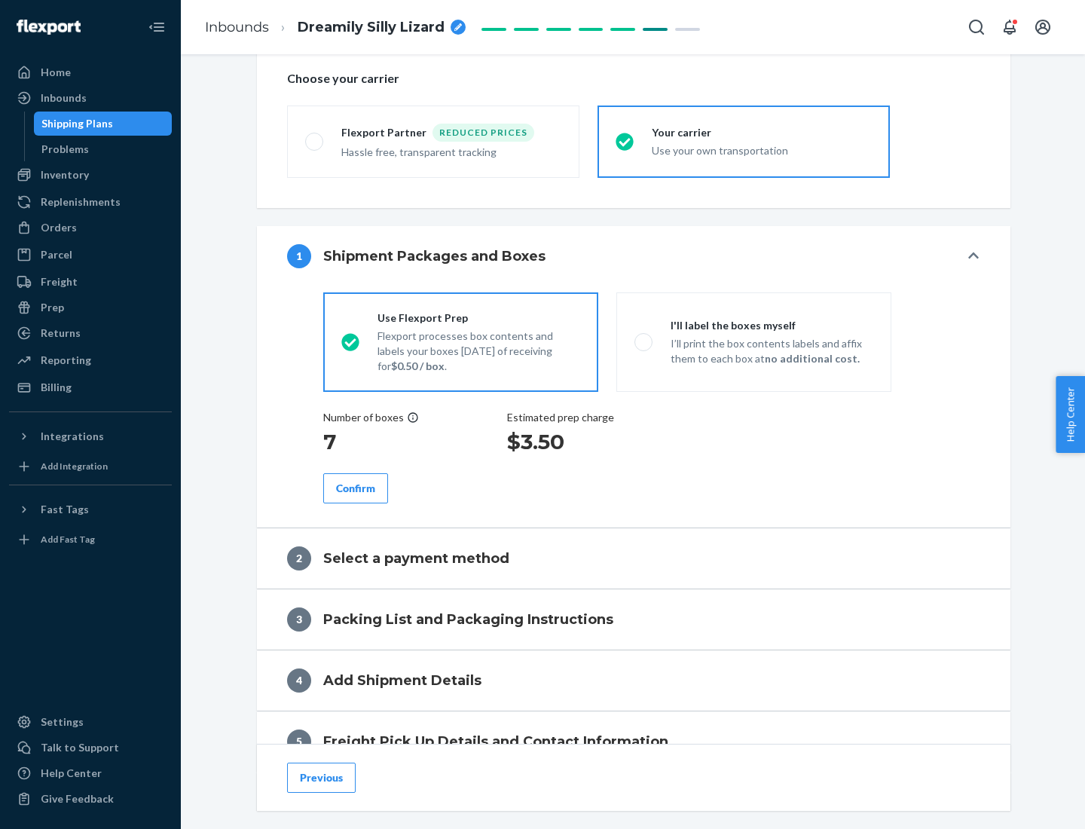
scroll to position [284, 0]
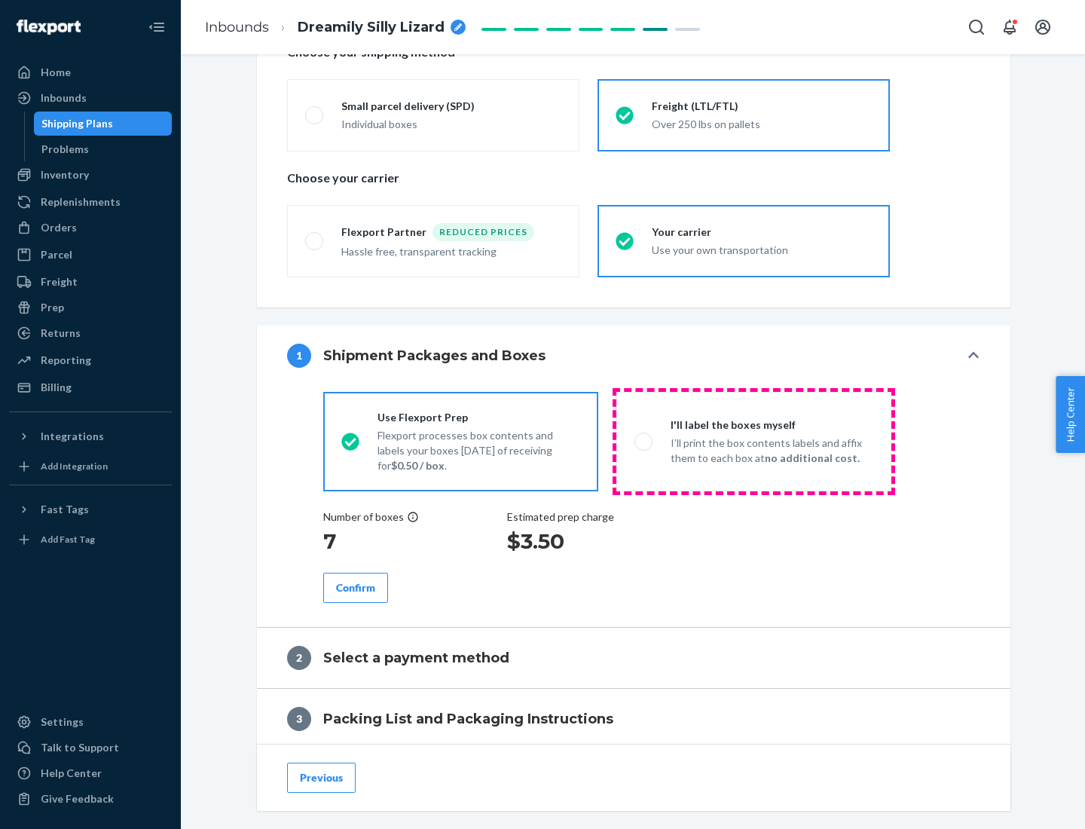
click at [754, 441] on p "I’ll print the box contents labels and affix them to each box at no additional …" at bounding box center [772, 451] width 203 height 30
click at [644, 441] on input "I'll label the boxes myself I’ll print the box contents labels and affix them t…" at bounding box center [640, 441] width 10 height 10
radio input "true"
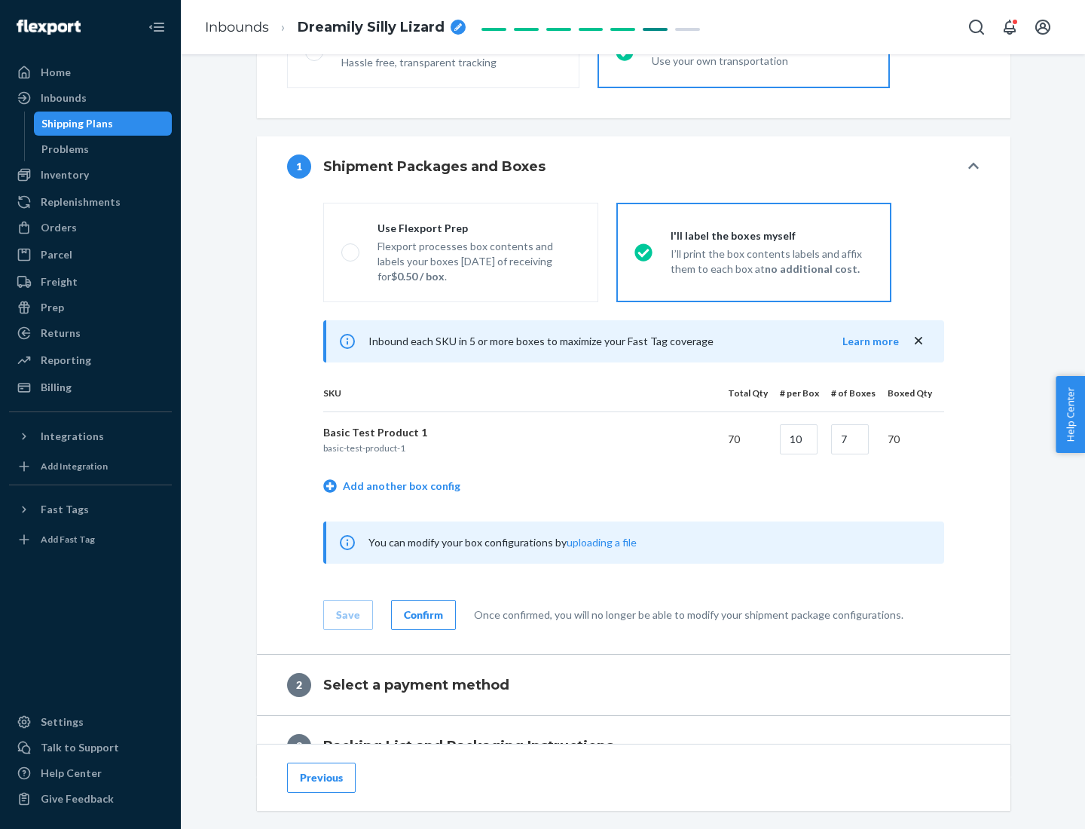
scroll to position [260, 0]
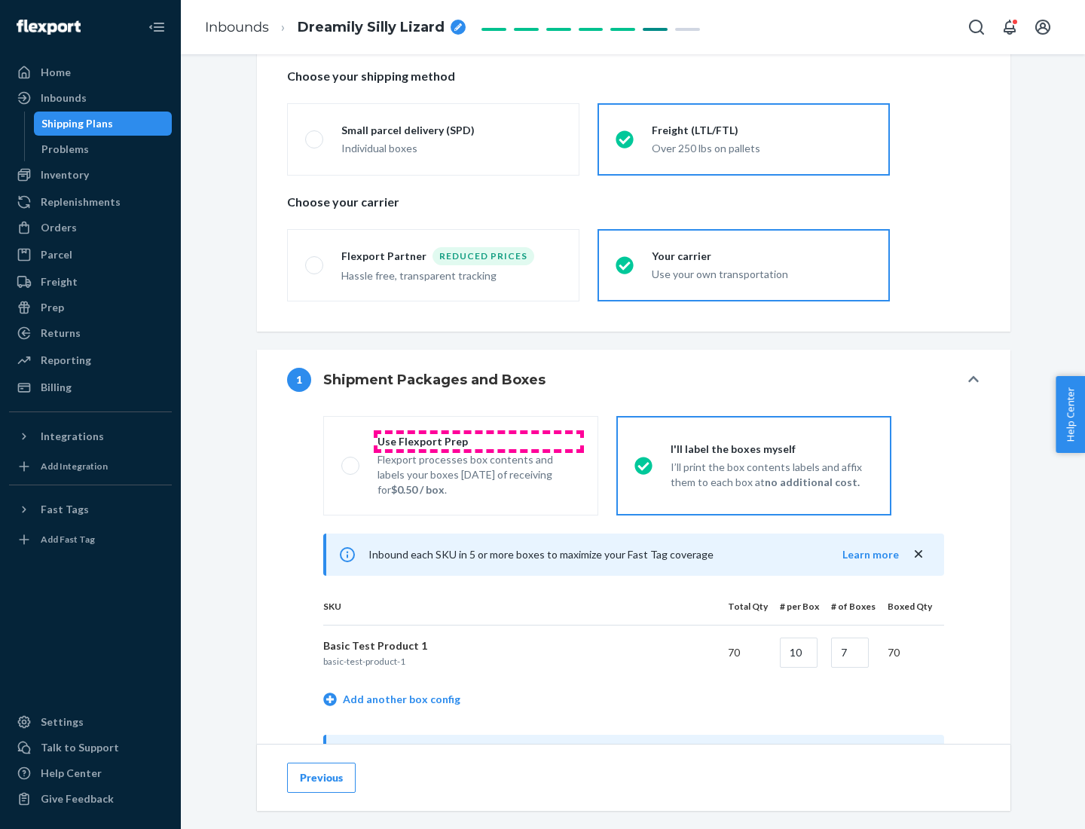
click at [479, 441] on div "Use Flexport Prep" at bounding box center [479, 441] width 203 height 15
click at [351, 461] on input "Use Flexport Prep Flexport processes box contents and labels your boxes [DATE] …" at bounding box center [346, 466] width 10 height 10
radio input "true"
radio input "false"
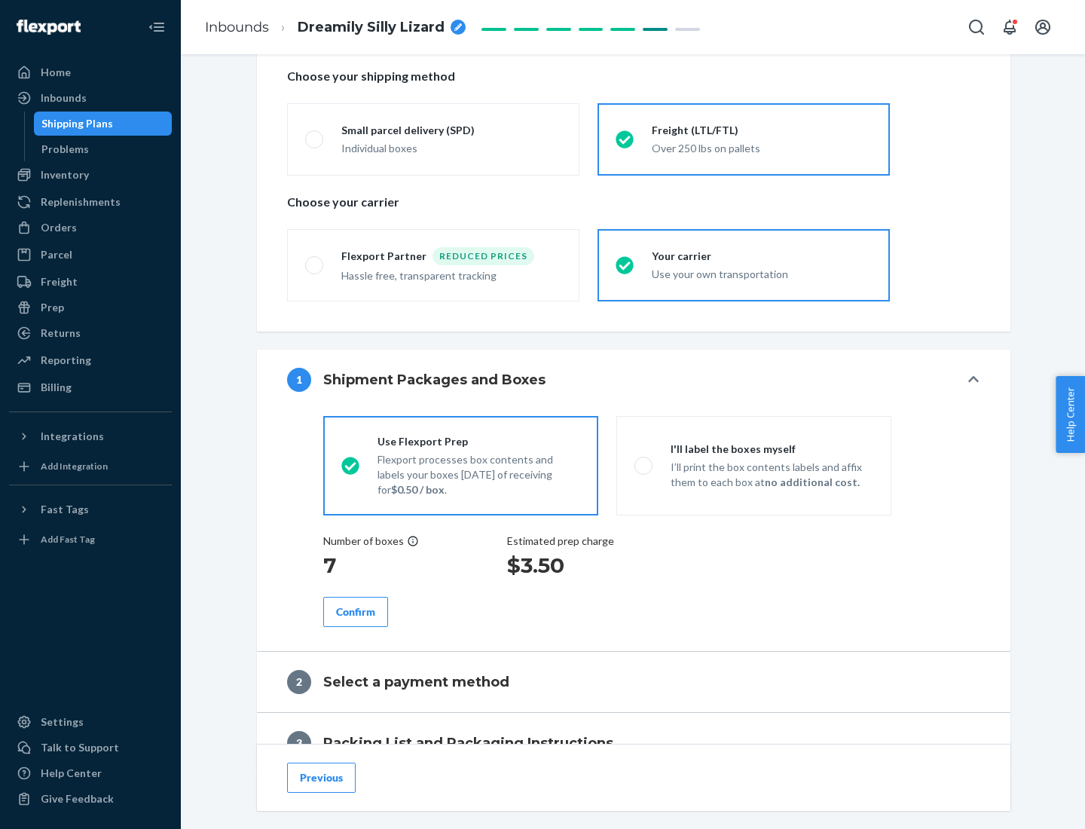
scroll to position [430, 0]
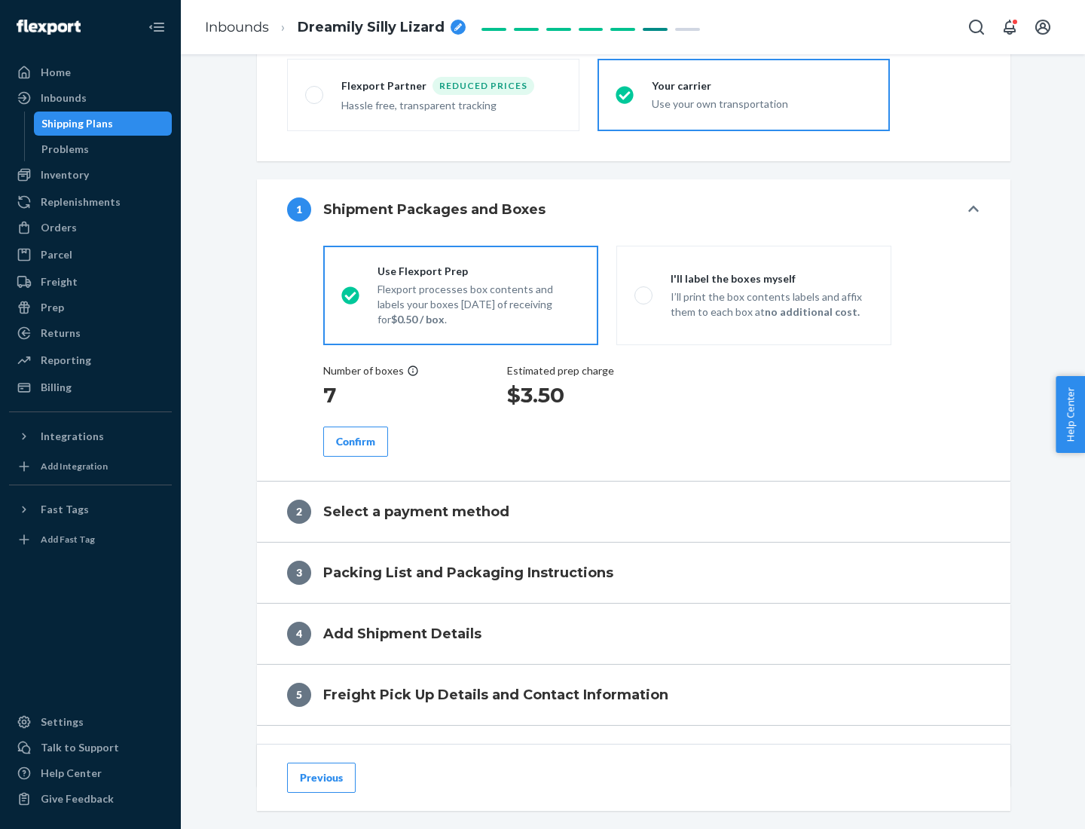
click at [356, 441] on div "Confirm" at bounding box center [355, 441] width 39 height 15
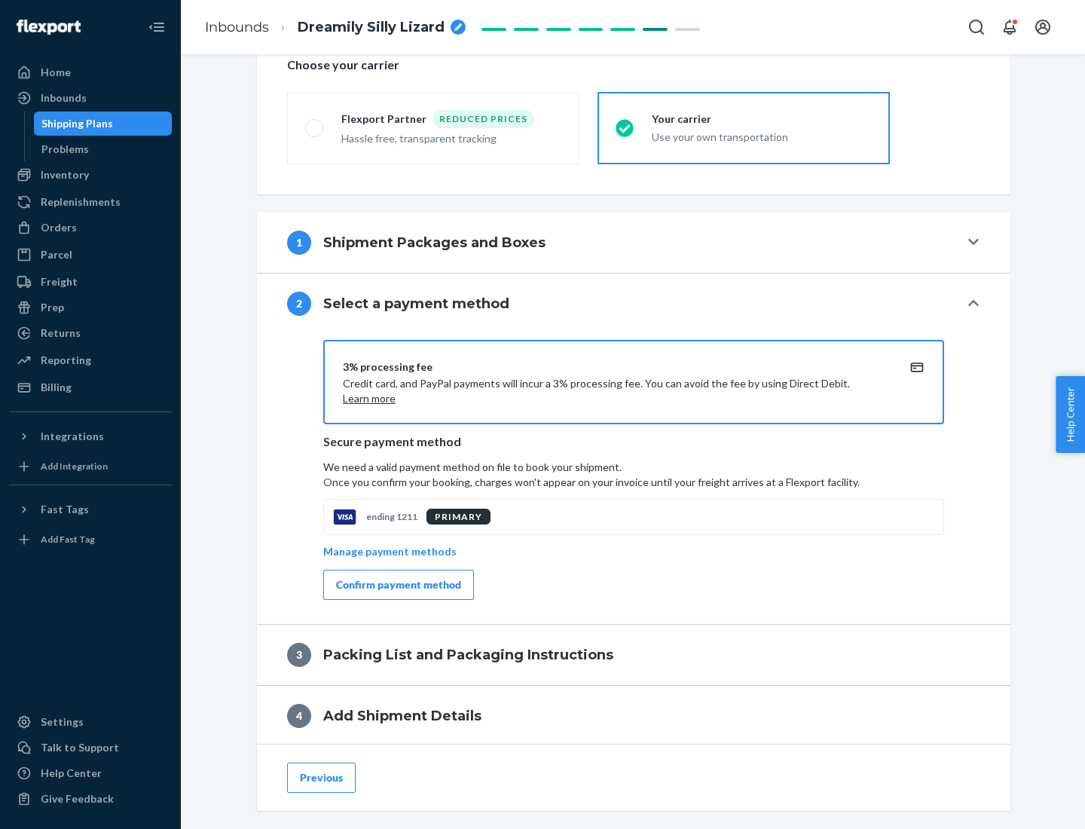
scroll to position [540, 0]
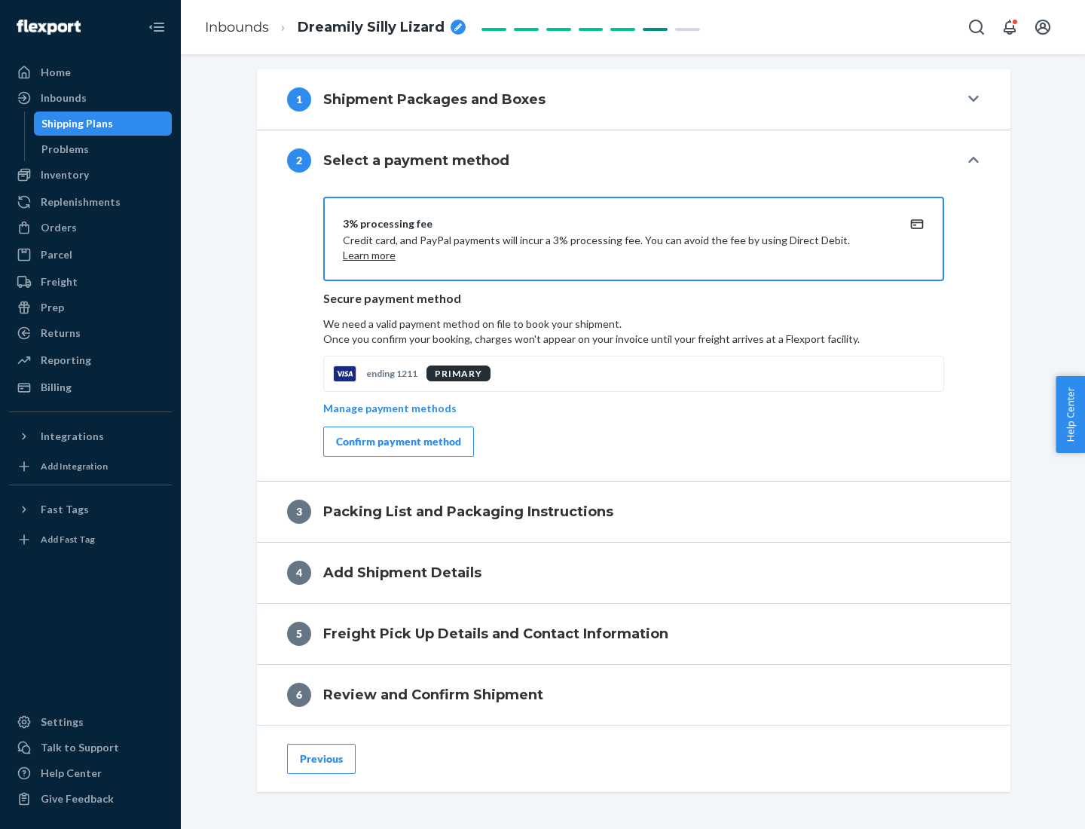
click at [397, 442] on div "Confirm payment method" at bounding box center [398, 441] width 125 height 15
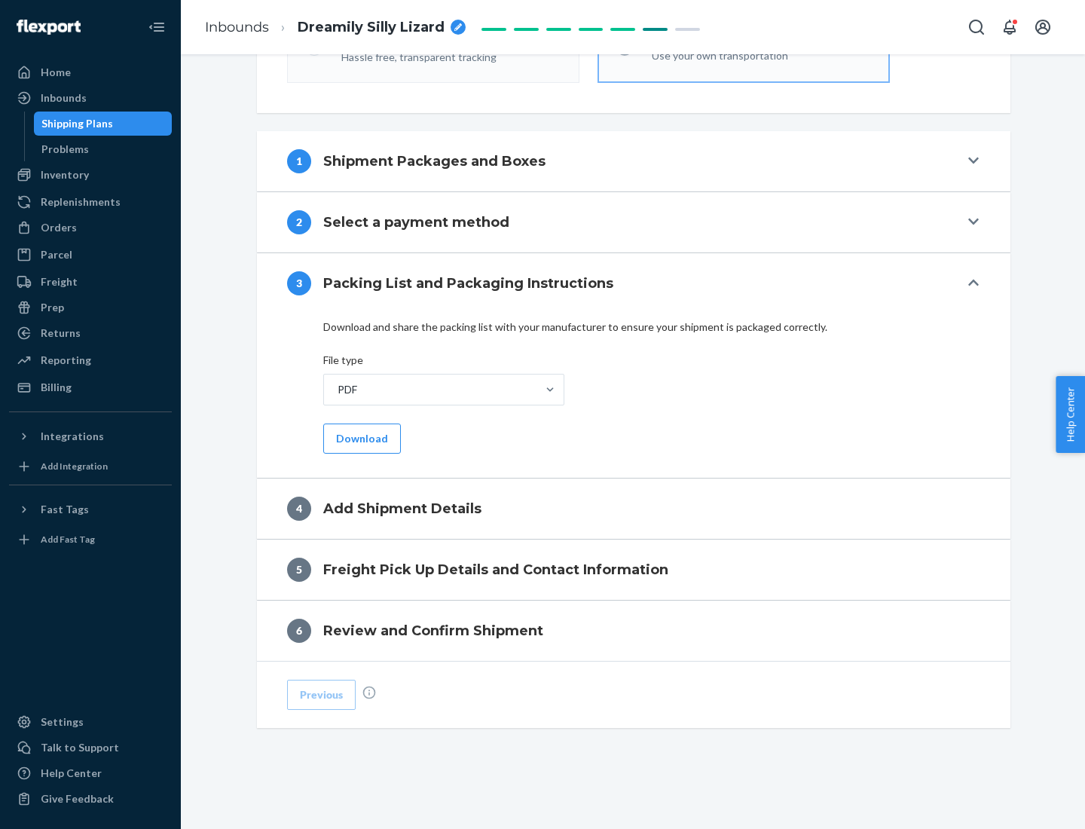
scroll to position [476, 0]
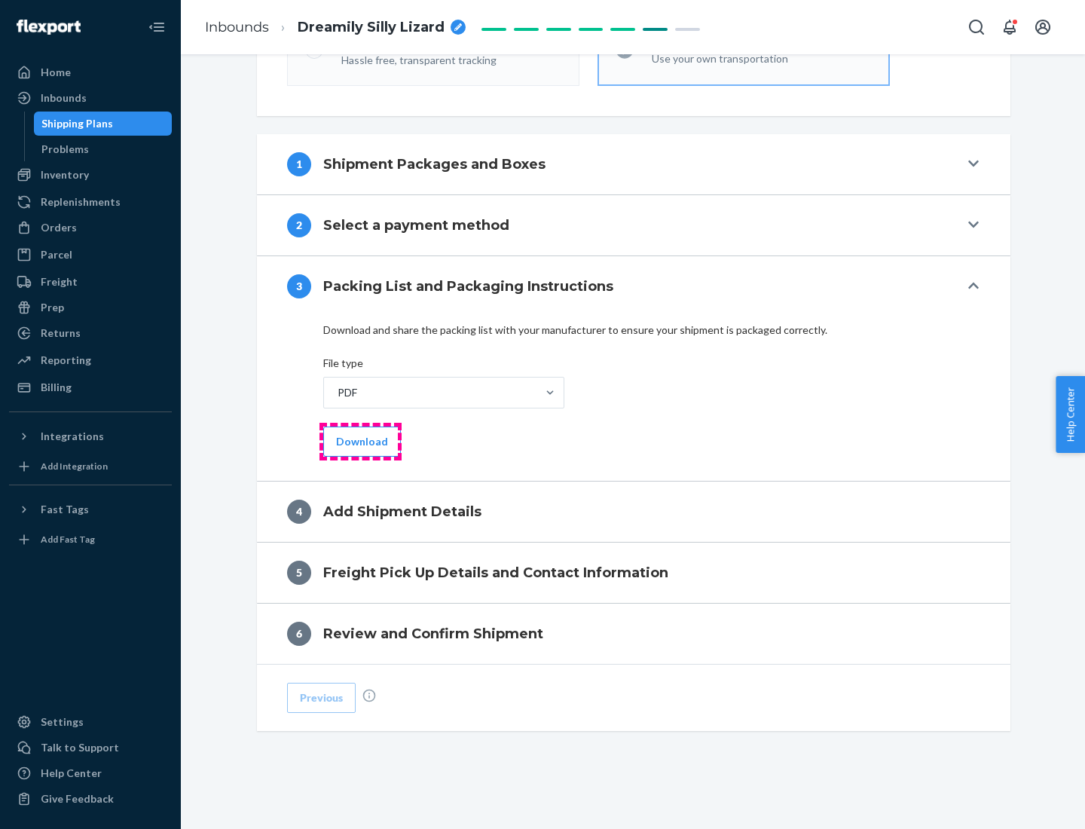
click at [360, 441] on button "Download" at bounding box center [362, 442] width 78 height 30
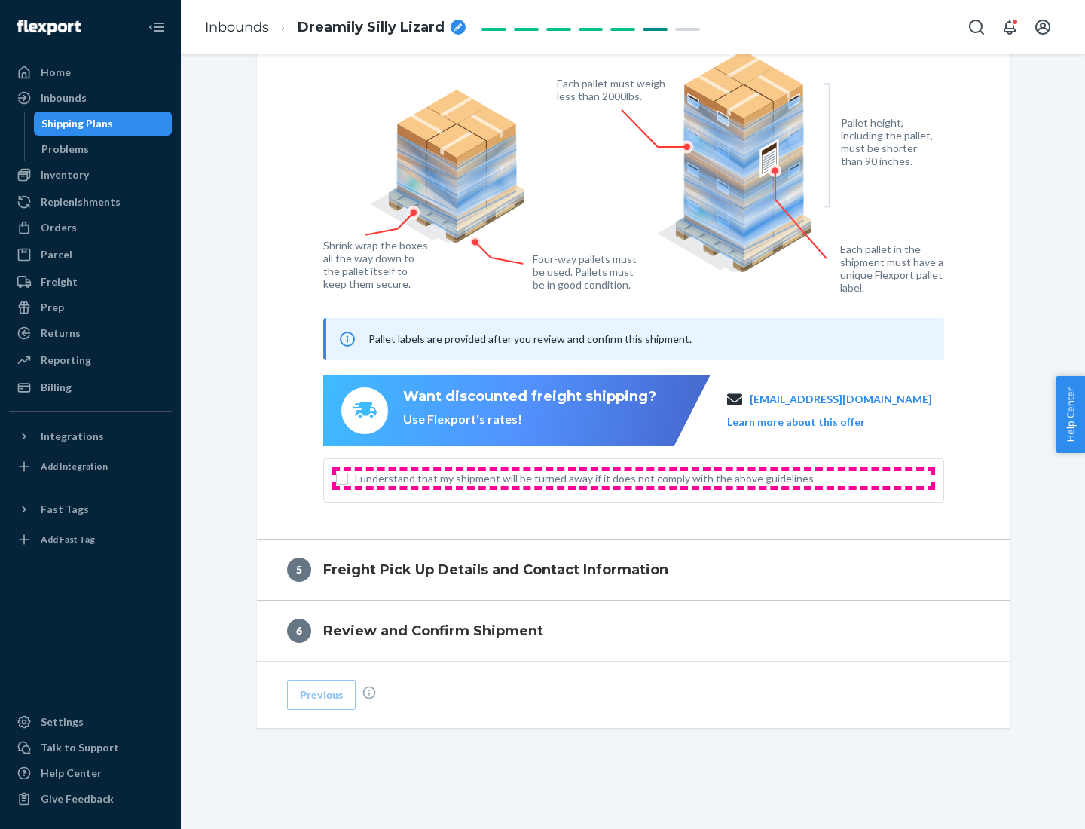
click at [634, 478] on span "I understand that my shipment will be turned away if it does not comply with th…" at bounding box center [642, 478] width 577 height 15
click at [348, 478] on input "I understand that my shipment will be turned away if it does not comply with th…" at bounding box center [342, 479] width 12 height 12
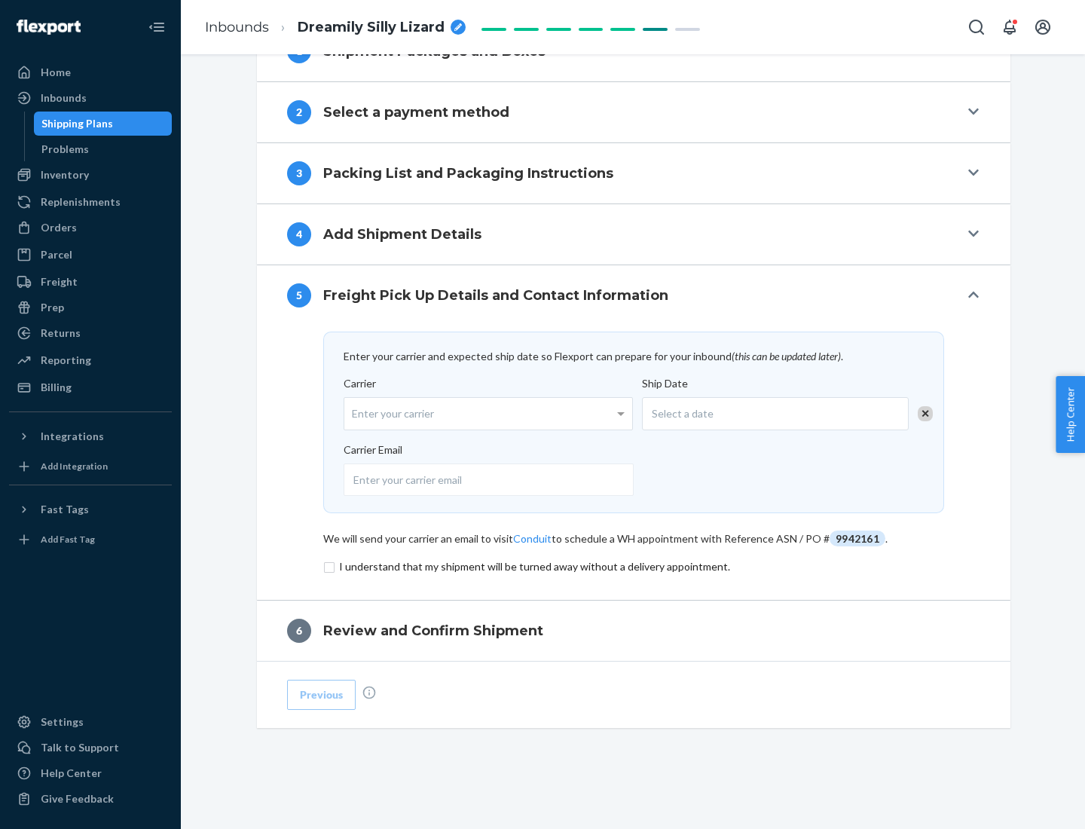
scroll to position [589, 0]
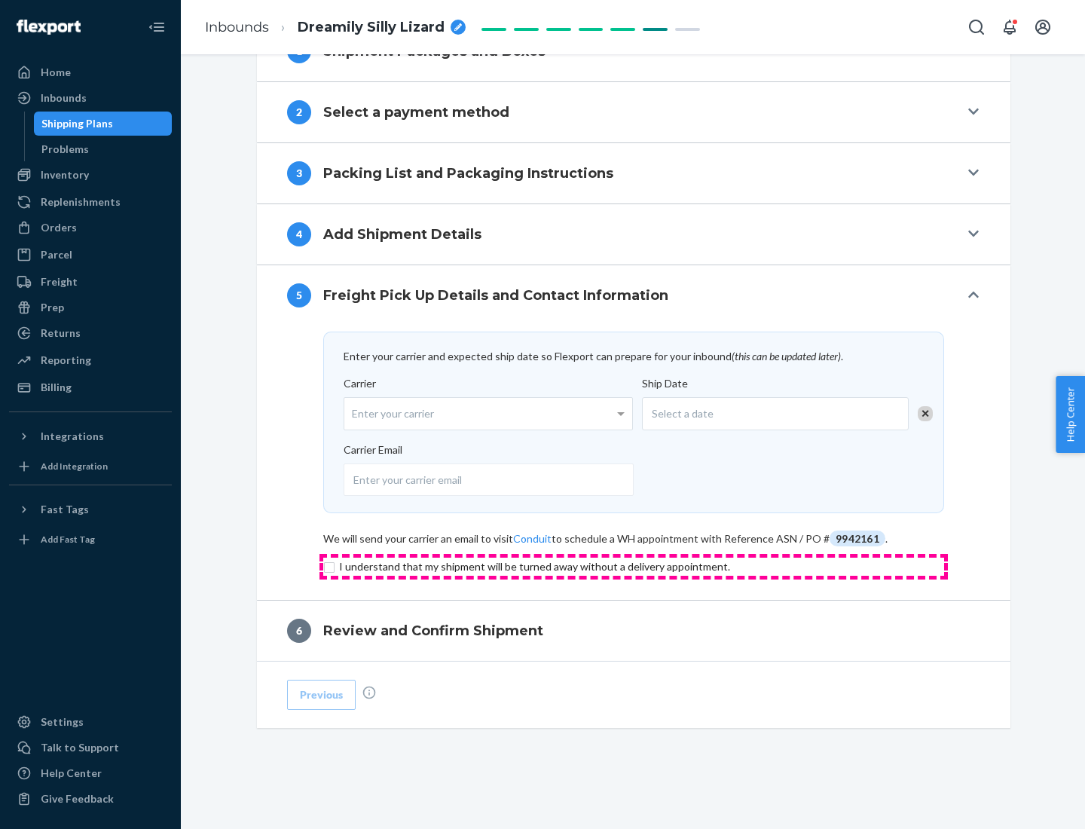
click at [634, 566] on input "checkbox" at bounding box center [633, 567] width 621 height 18
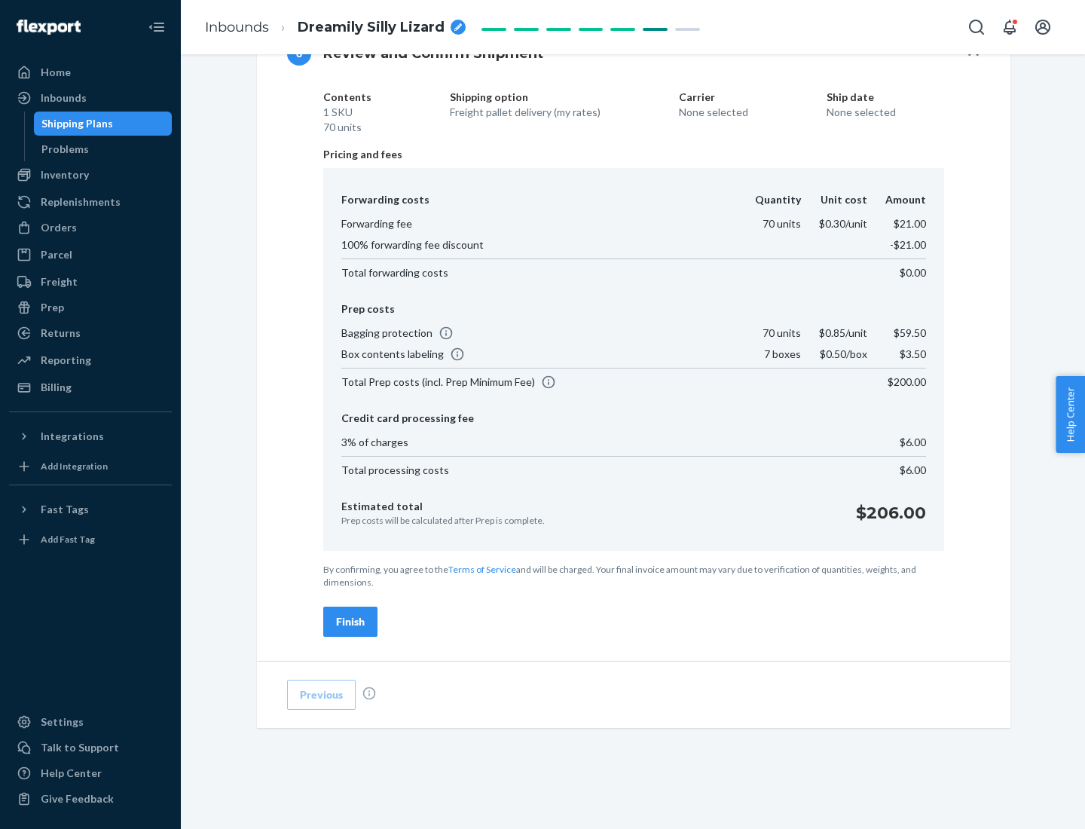
click at [351, 622] on div "Finish" at bounding box center [350, 621] width 29 height 15
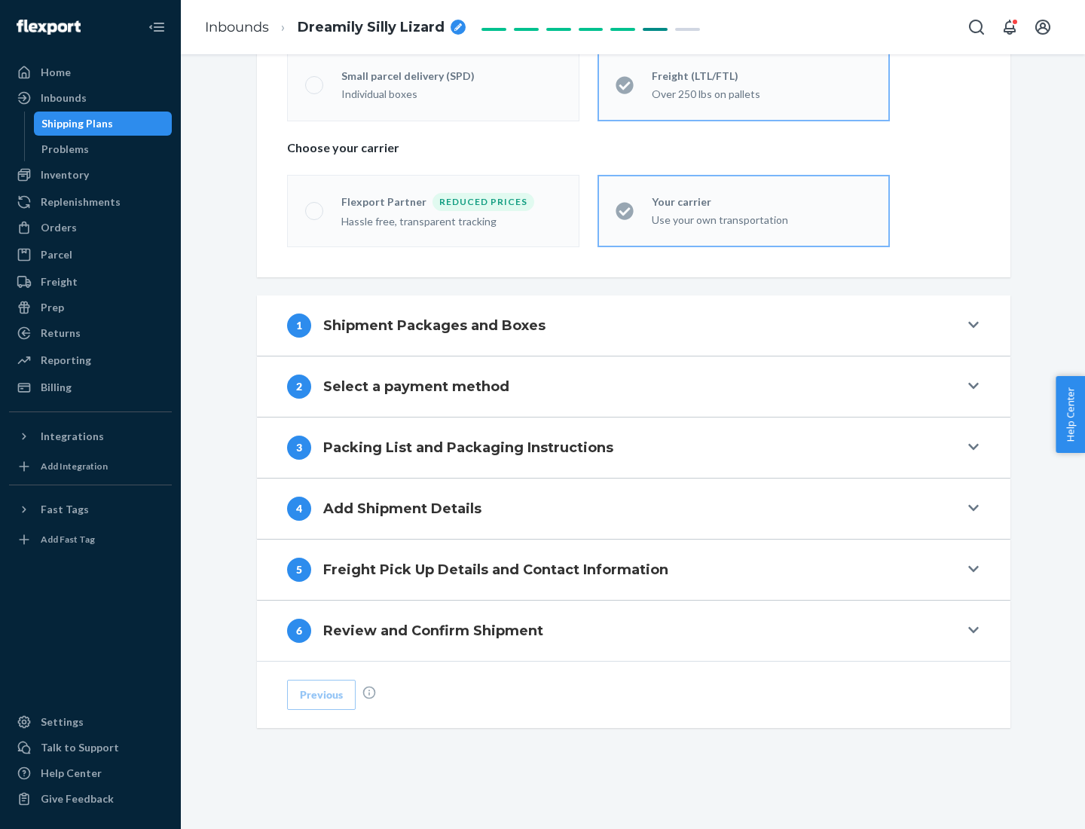
scroll to position [314, 0]
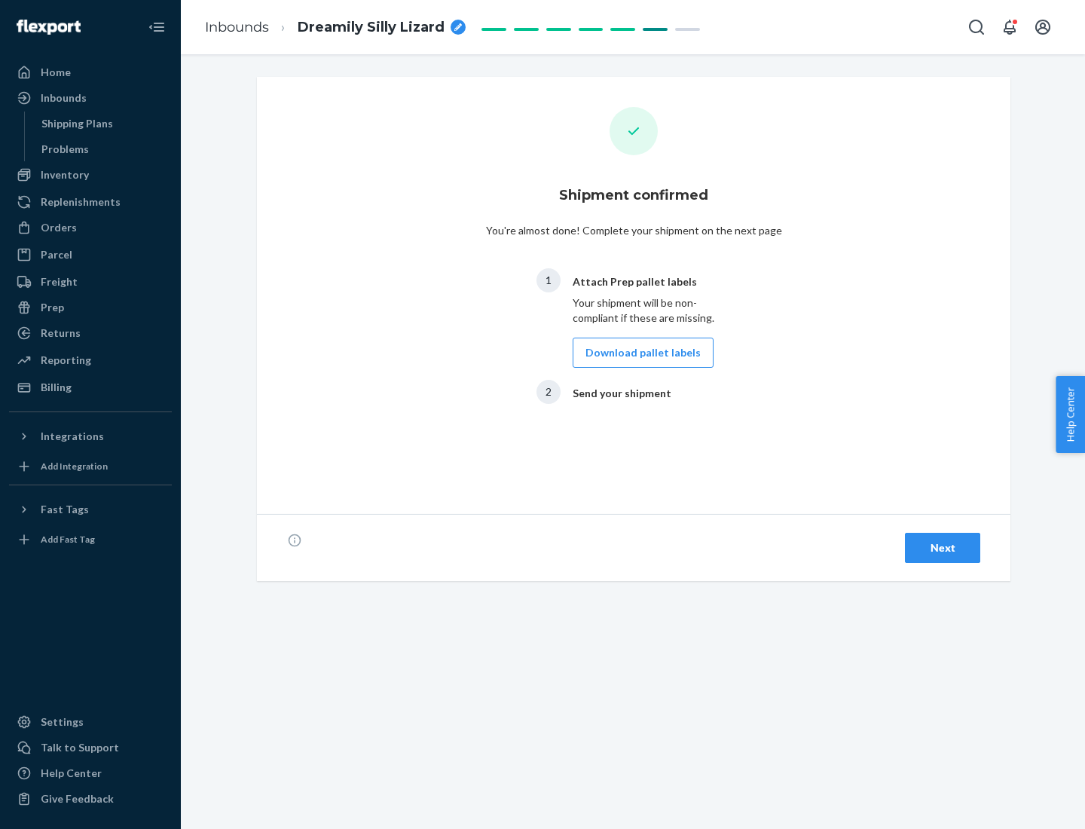
click at [639, 353] on button "Download pallet labels" at bounding box center [643, 353] width 141 height 30
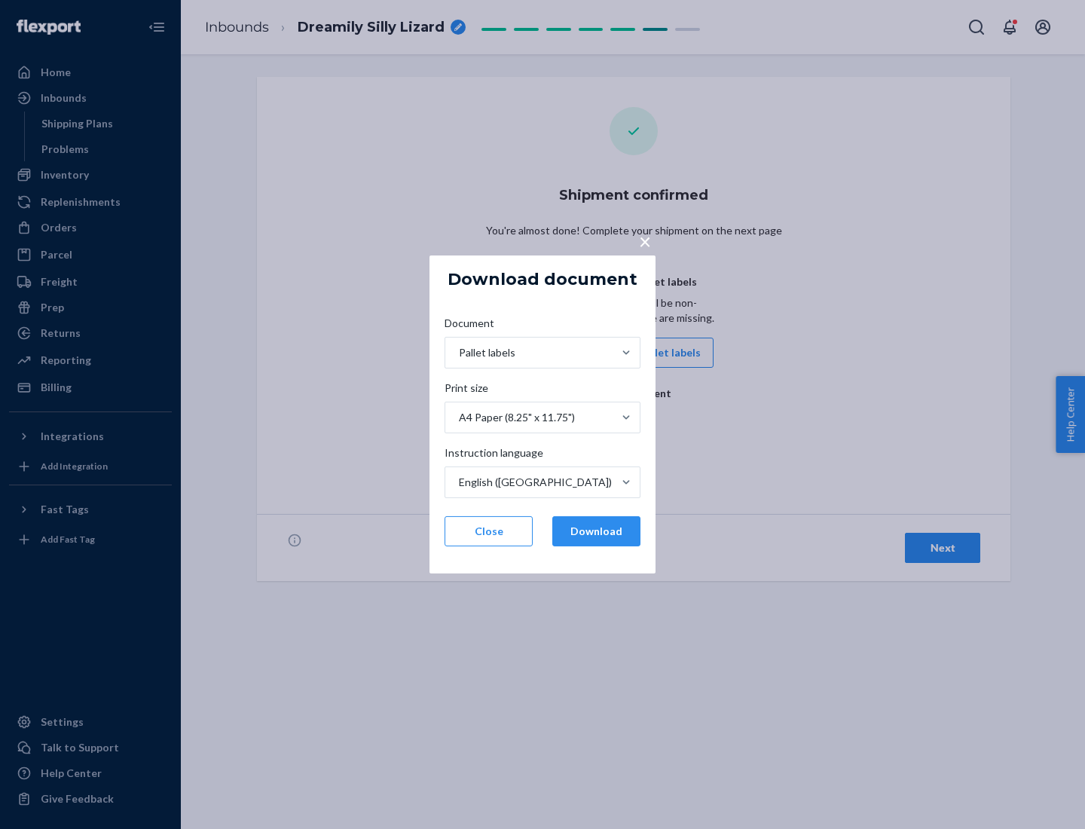
click at [596, 531] on button "Download" at bounding box center [597, 531] width 88 height 30
click at [644, 240] on span "×" at bounding box center [645, 241] width 12 height 26
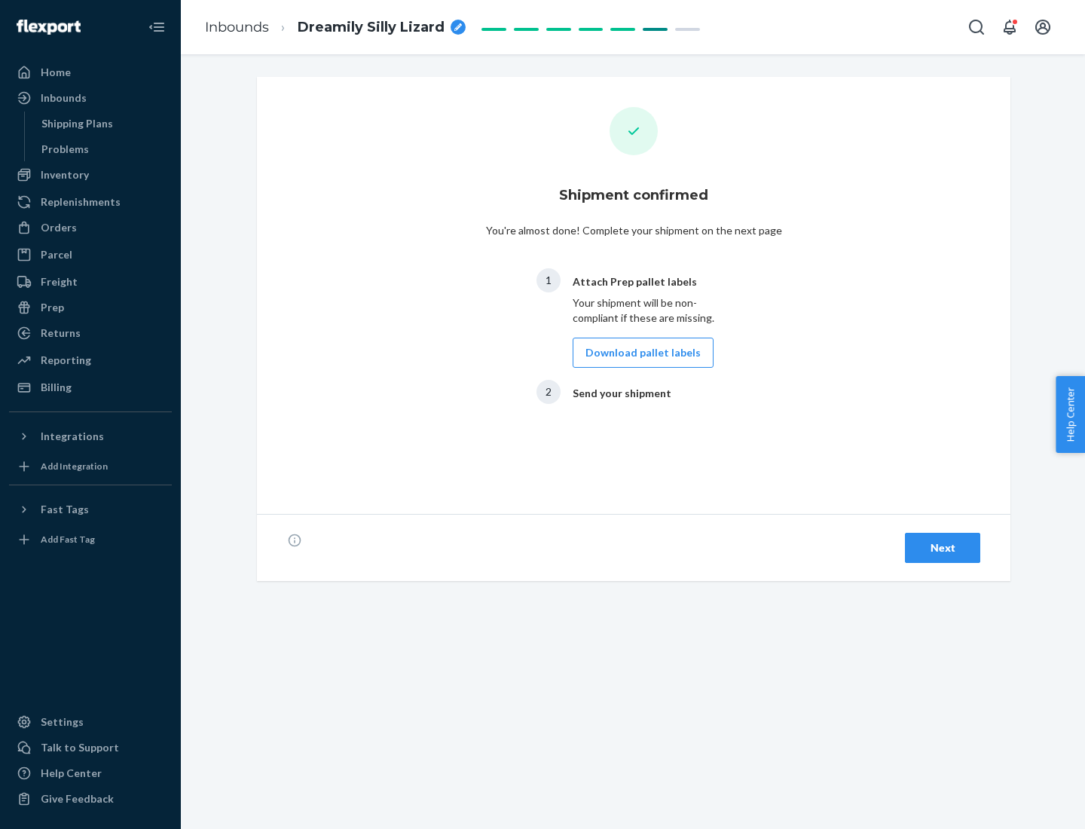
click at [943, 548] on div "Next" at bounding box center [943, 547] width 50 height 15
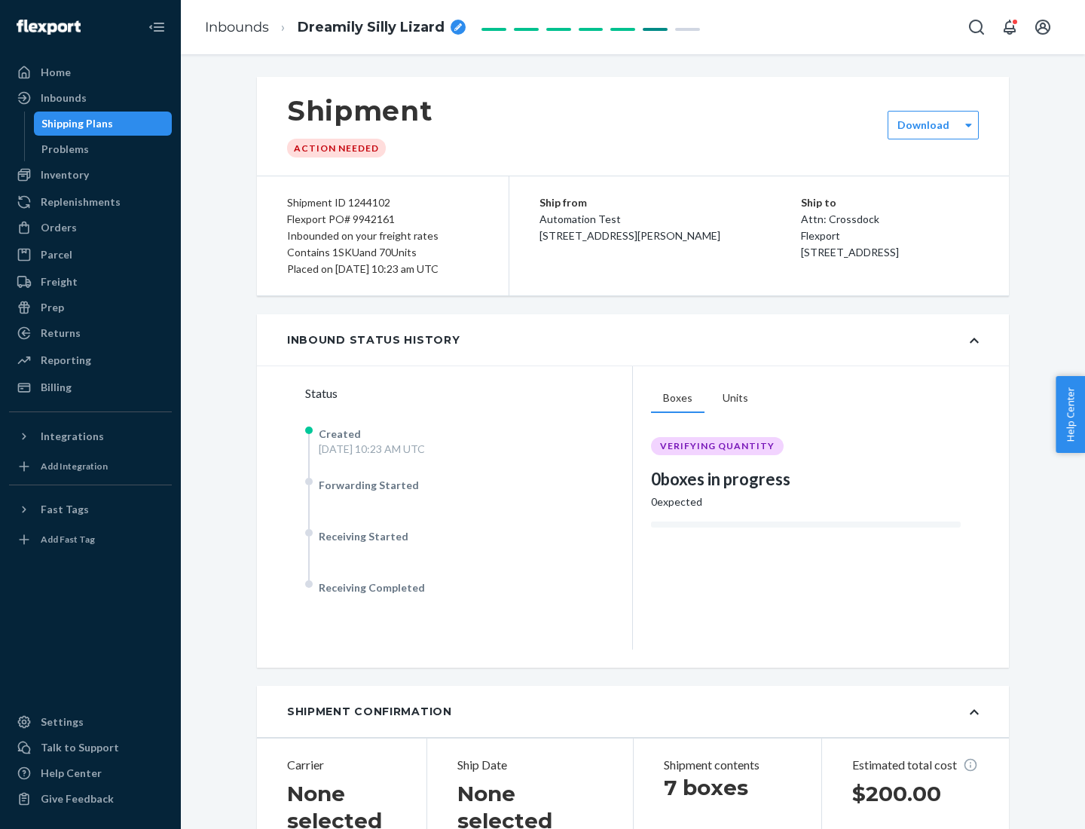
scroll to position [323, 0]
